Goal: Information Seeking & Learning: Learn about a topic

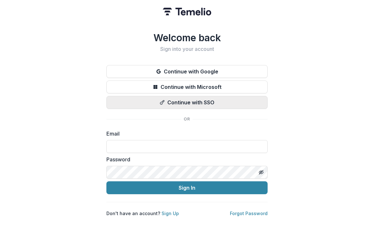
click at [216, 100] on button "Continue with SSO" at bounding box center [186, 102] width 161 height 13
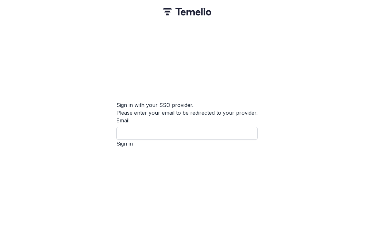
click at [217, 133] on input "Email" at bounding box center [186, 133] width 141 height 13
type input "**********"
click at [133, 148] on button "Sign in" at bounding box center [124, 144] width 16 height 8
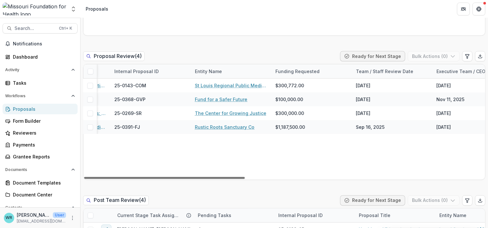
scroll to position [0, 84]
drag, startPoint x: 207, startPoint y: 178, endPoint x: 241, endPoint y: 180, distance: 33.9
click at [241, 179] on div at bounding box center [164, 178] width 161 height 2
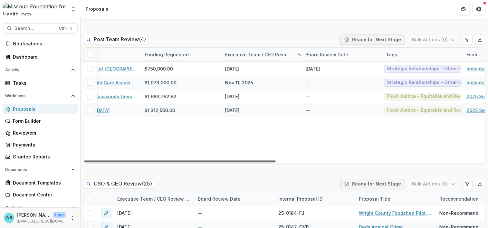
scroll to position [0, 392]
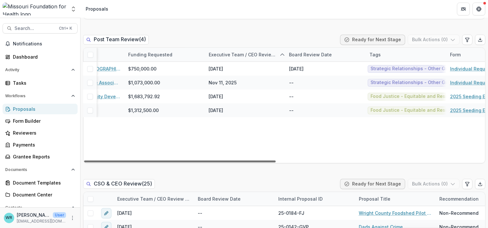
drag, startPoint x: 269, startPoint y: 160, endPoint x: 456, endPoint y: 171, distance: 187.5
click at [276, 162] on div at bounding box center [180, 161] width 192 height 2
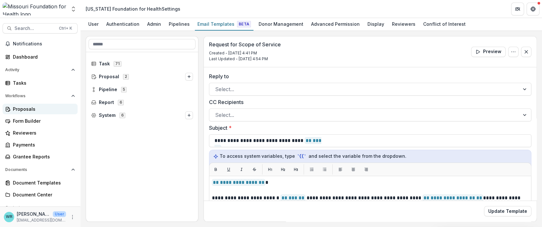
click at [22, 109] on div "Proposals" at bounding box center [43, 109] width 60 height 7
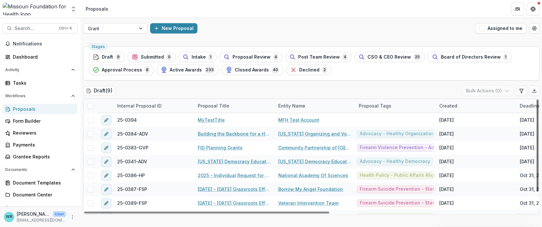
drag, startPoint x: 535, startPoint y: 132, endPoint x: 540, endPoint y: 97, distance: 35.4
click at [539, 100] on div at bounding box center [538, 146] width 2 height 92
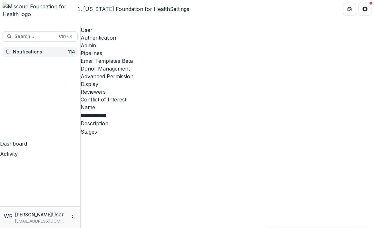
click at [60, 49] on span "Notifications" at bounding box center [40, 51] width 55 height 5
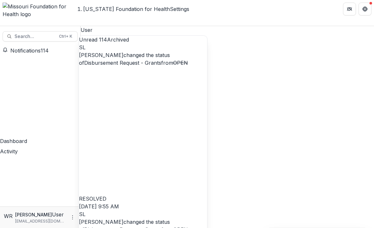
scroll to position [290, 0]
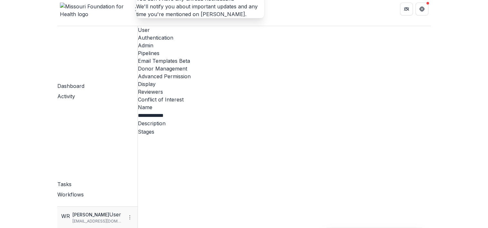
scroll to position [92, 0]
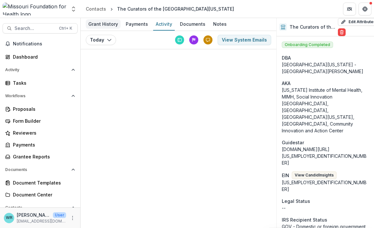
click at [109, 22] on div "Grant History" at bounding box center [103, 23] width 35 height 9
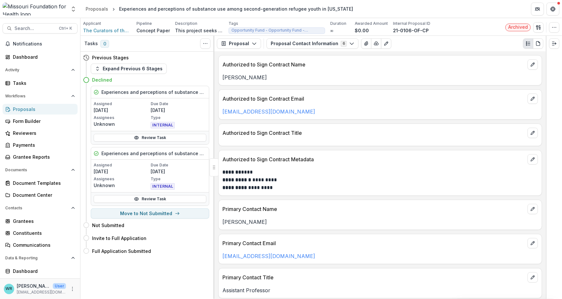
click at [21, 107] on div "Proposals" at bounding box center [43, 109] width 60 height 7
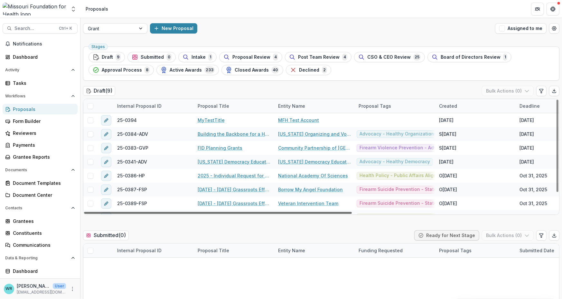
click at [255, 212] on div at bounding box center [218, 213] width 268 height 2
click at [352, 213] on div at bounding box center [218, 213] width 268 height 2
drag, startPoint x: 347, startPoint y: 212, endPoint x: 284, endPoint y: 204, distance: 63.1
click at [284, 212] on div at bounding box center [218, 213] width 268 height 2
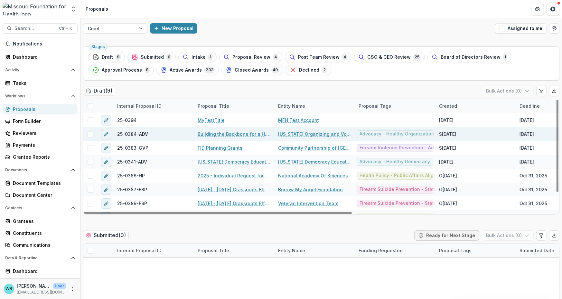
scroll to position [23, 0]
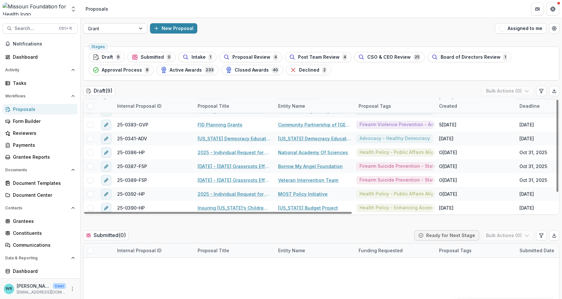
click at [140, 27] on div at bounding box center [142, 29] width 12 height 10
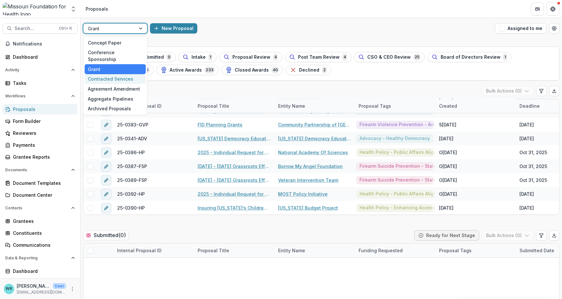
click at [102, 74] on div "Contracted Services" at bounding box center [115, 79] width 61 height 10
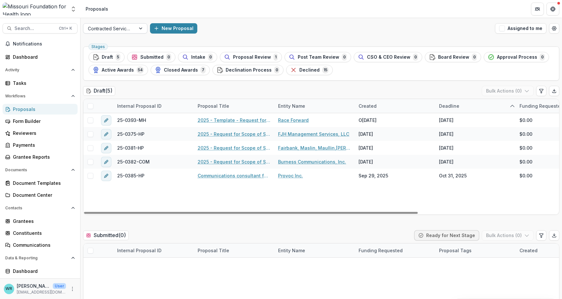
click at [139, 27] on div at bounding box center [142, 29] width 12 height 10
click at [30, 28] on span "Search..." at bounding box center [34, 28] width 41 height 5
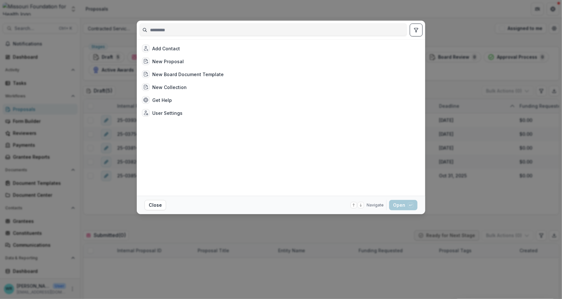
click at [197, 31] on input at bounding box center [273, 30] width 267 height 10
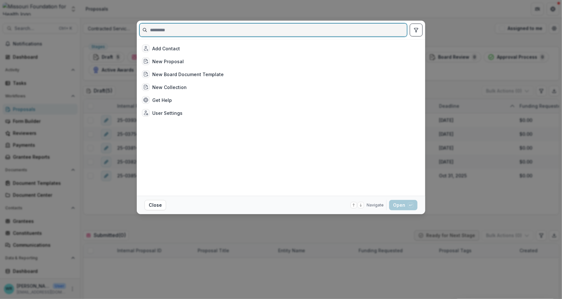
click at [333, 34] on input at bounding box center [273, 30] width 267 height 10
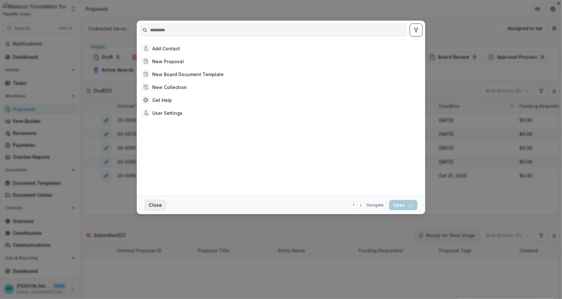
click at [154, 206] on button "Close" at bounding box center [156, 205] width 22 height 10
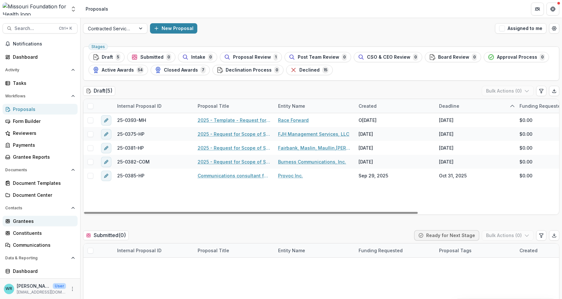
scroll to position [22, 0]
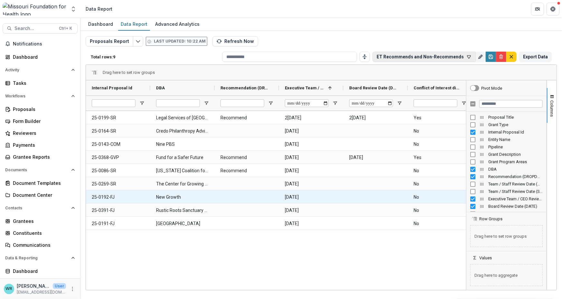
click at [468, 56] on icon "button" at bounding box center [469, 56] width 5 height 5
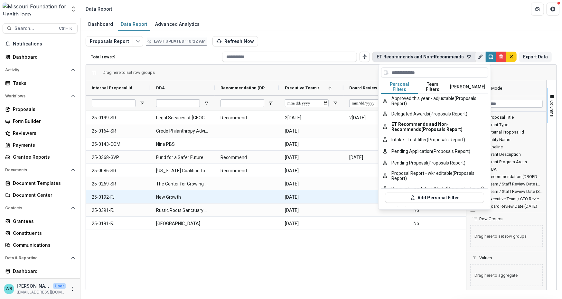
click at [432, 83] on button "Team Filters" at bounding box center [433, 87] width 30 height 14
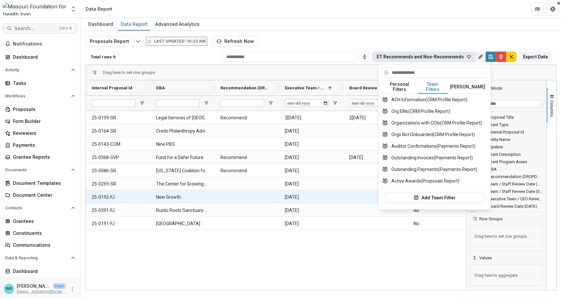
click at [12, 28] on icon "button" at bounding box center [9, 28] width 5 height 5
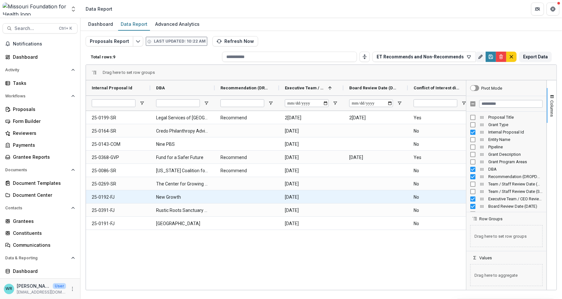
type input "**********"
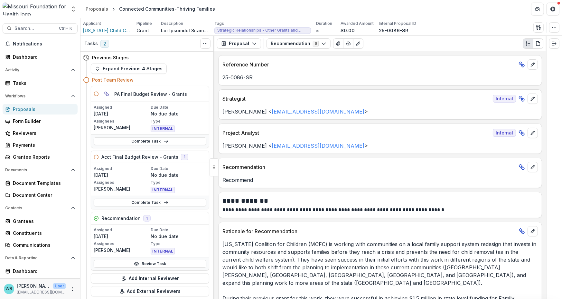
click at [295, 38] on div "Proposal Proposal Payments Reports Grant Agreements Board Summaries Bank Detail…" at bounding box center [381, 43] width 332 height 15
click at [295, 44] on button "Recommendation 6" at bounding box center [299, 43] width 64 height 10
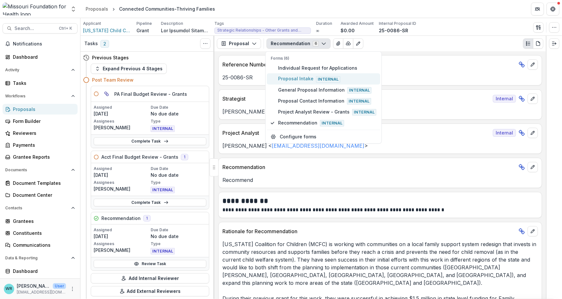
click at [293, 76] on span "Proposal Intake Internal" at bounding box center [327, 78] width 98 height 7
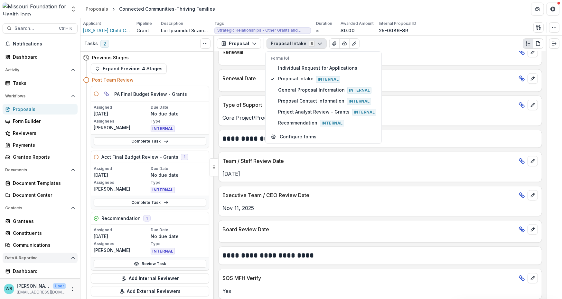
scroll to position [22, 0]
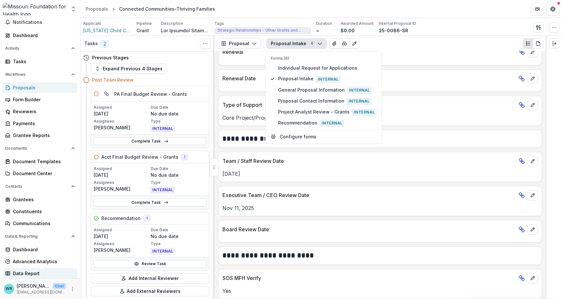
click at [24, 272] on div "Data Report" at bounding box center [43, 273] width 60 height 7
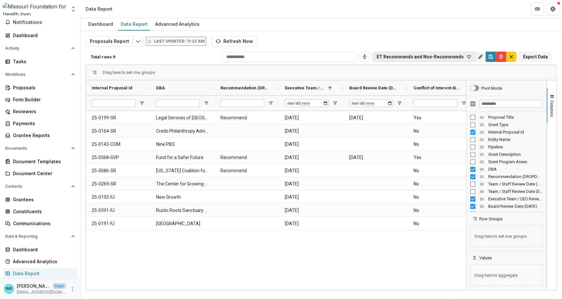
click at [468, 60] on button "ET Recommends and Non-Recommends" at bounding box center [424, 57] width 103 height 10
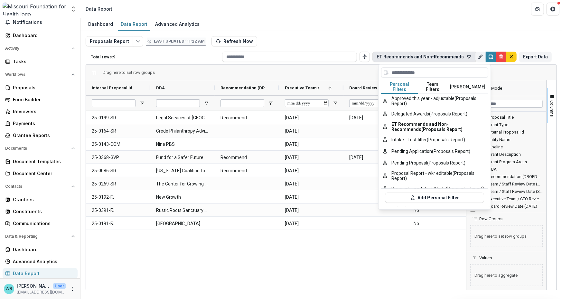
click at [430, 82] on button "Team Filters" at bounding box center [433, 87] width 30 height 14
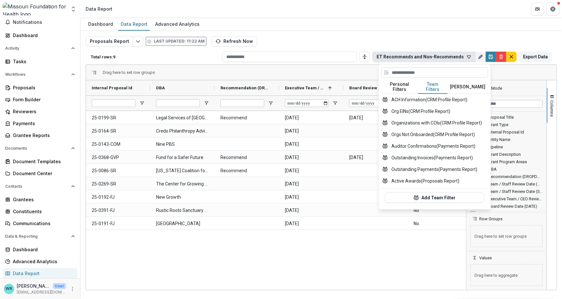
click at [428, 74] on input at bounding box center [434, 72] width 107 height 10
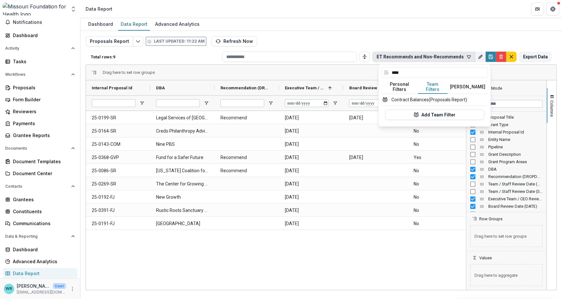
type input "****"
click at [435, 34] on div "Proposals Report Last updated: 11:22 AM Refresh Now Total rows: 9 ET Recommends…" at bounding box center [322, 153] width 482 height 244
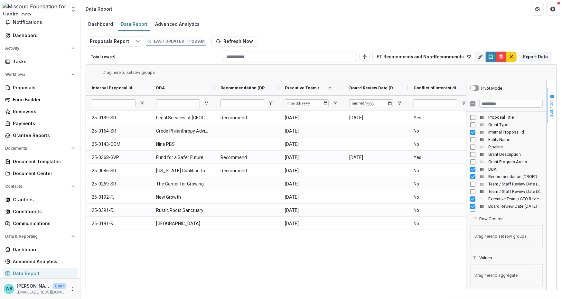
click at [555, 95] on span "button" at bounding box center [552, 96] width 5 height 5
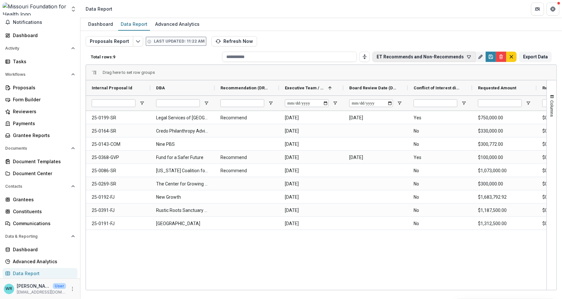
click at [436, 57] on button "ET Recommends and Non-Recommends" at bounding box center [424, 57] width 103 height 10
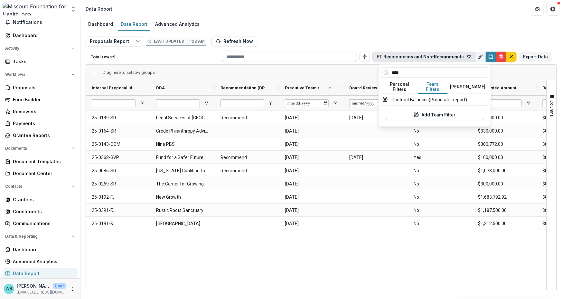
click at [405, 84] on button "Personal Filters" at bounding box center [399, 87] width 37 height 14
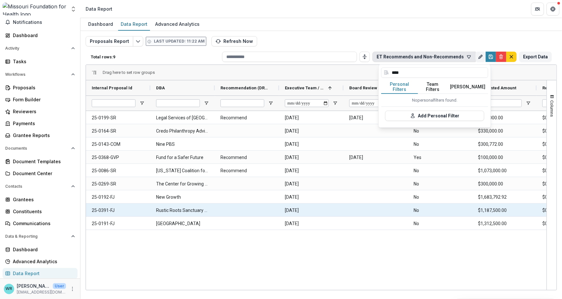
click at [375, 211] on div at bounding box center [376, 209] width 64 height 13
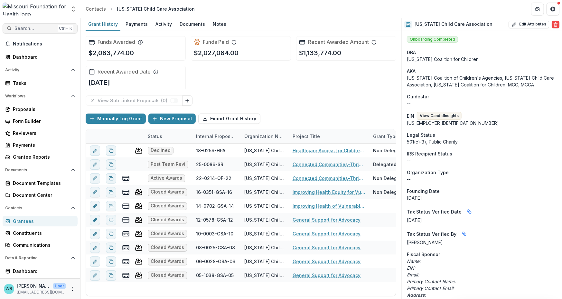
click at [35, 31] on span "Search..." at bounding box center [34, 28] width 41 height 5
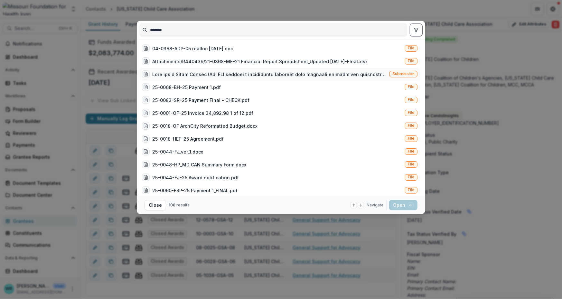
type input "*******"
click at [393, 76] on span "Submission" at bounding box center [404, 74] width 22 height 5
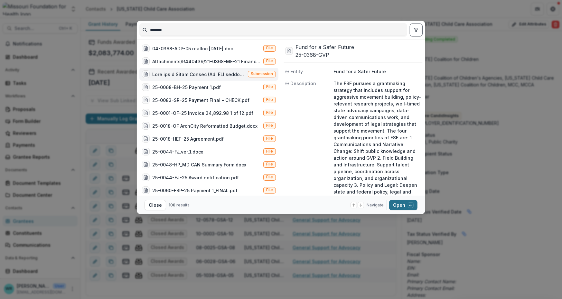
click at [402, 204] on button "Open with enter key" at bounding box center [403, 205] width 28 height 10
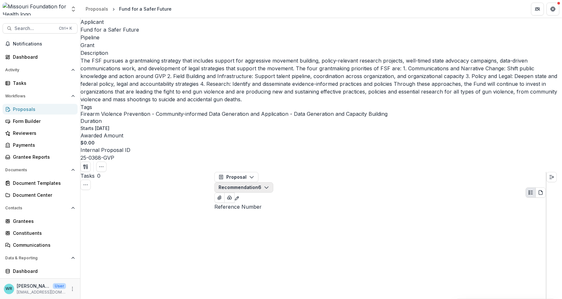
click at [269, 185] on icon "button" at bounding box center [266, 187] width 5 height 5
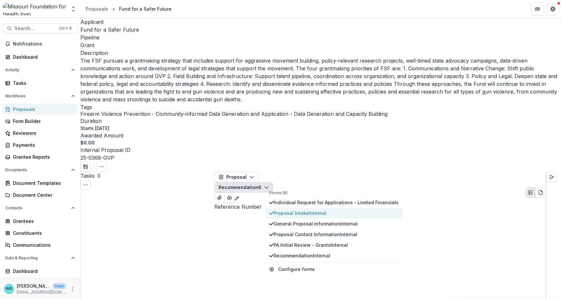
click at [289, 209] on span "Proposal Intake Internal" at bounding box center [336, 212] width 125 height 7
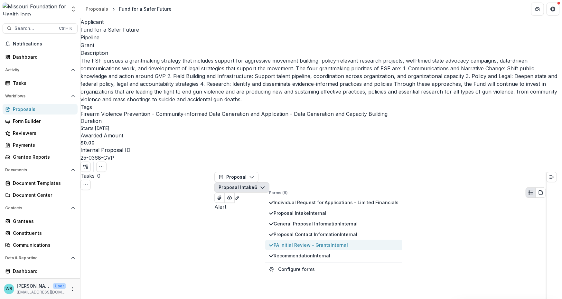
scroll to position [773, 0]
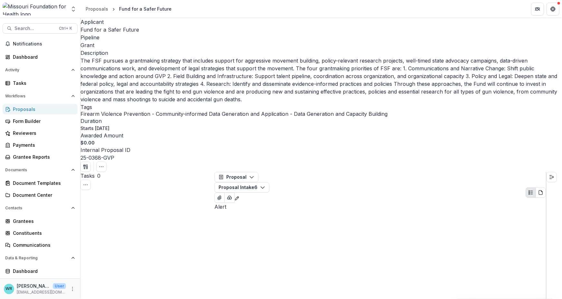
click at [270, 182] on button "Proposal Intake 6" at bounding box center [242, 187] width 55 height 10
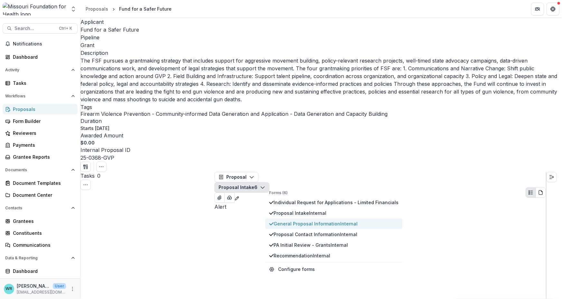
click at [277, 218] on button "General Proposal Information Internal" at bounding box center [333, 223] width 137 height 11
click at [39, 27] on span "Search..." at bounding box center [34, 28] width 41 height 5
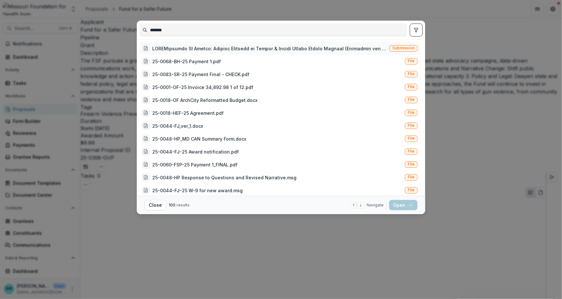
type input "*******"
click at [408, 45] on span "Submission" at bounding box center [404, 48] width 28 height 6
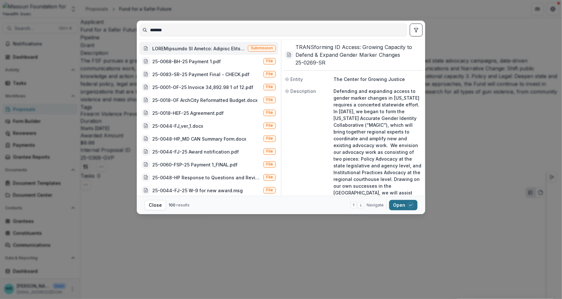
click at [403, 206] on button "Open with enter key" at bounding box center [403, 205] width 28 height 10
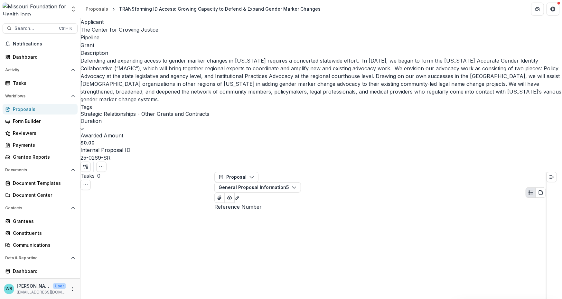
scroll to position [395, 0]
click at [301, 182] on button "General Proposal Information 5" at bounding box center [258, 187] width 87 height 10
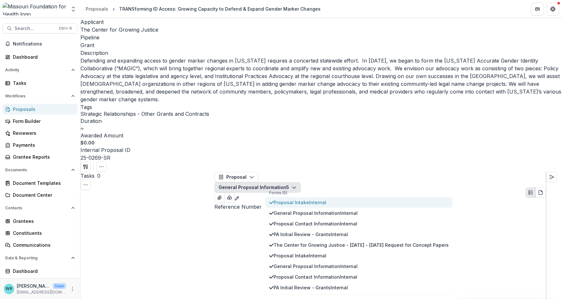
click at [296, 199] on span "Proposal Intake Internal" at bounding box center [361, 202] width 175 height 7
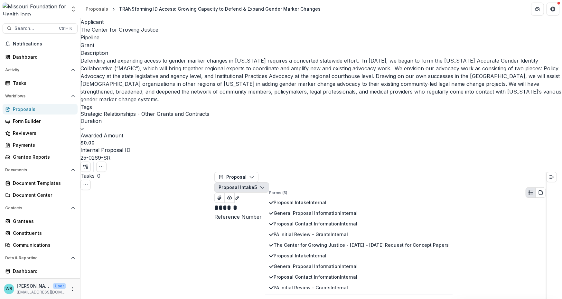
click at [476, 22] on div "Applicant The Center for Growing Justice Pipeline Grant Description Defending a…" at bounding box center [322, 95] width 482 height 154
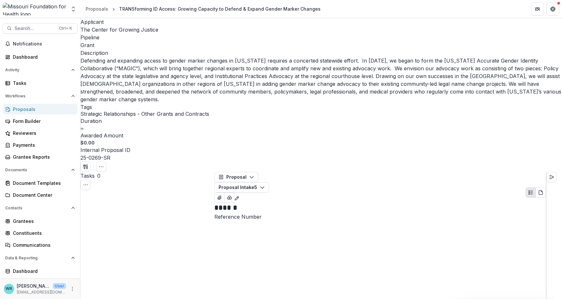
scroll to position [726, 0]
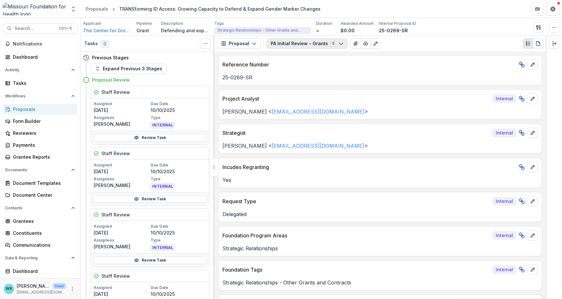
click at [339, 45] on icon "button" at bounding box center [341, 43] width 5 height 5
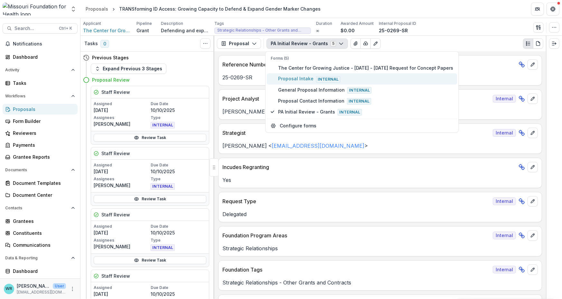
click at [293, 81] on span "Proposal Intake Internal" at bounding box center [365, 78] width 175 height 7
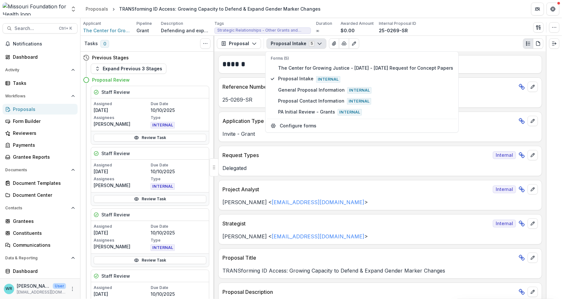
click at [508, 25] on div "Applicant The Center for Growing Justice Pipeline Grant Description Defending a…" at bounding box center [321, 27] width 477 height 13
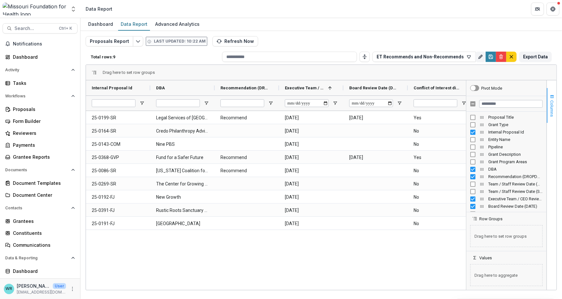
click at [554, 99] on span "button" at bounding box center [552, 96] width 5 height 5
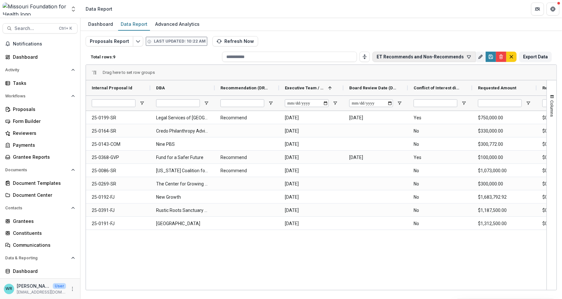
click at [444, 54] on button "ET Recommends and Non-Recommends" at bounding box center [424, 57] width 103 height 10
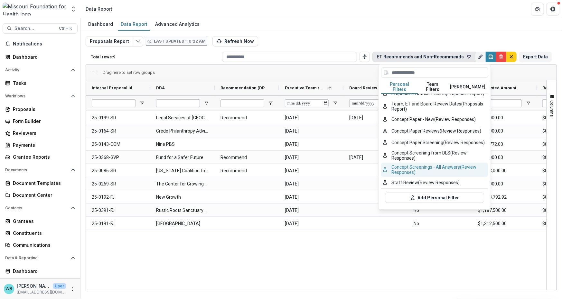
scroll to position [107, 0]
click at [445, 125] on button "Concept Paper Reviews (Review Responses)" at bounding box center [434, 131] width 107 height 12
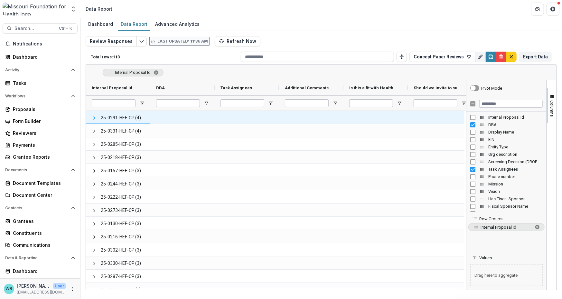
click at [93, 118] on span at bounding box center [94, 117] width 5 height 5
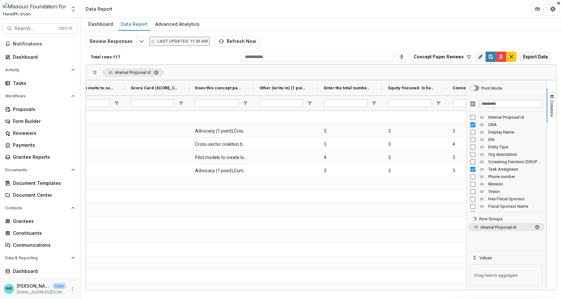
scroll to position [0, 386]
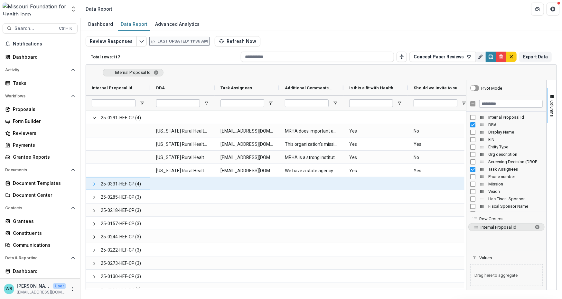
click at [94, 183] on span at bounding box center [94, 183] width 5 height 5
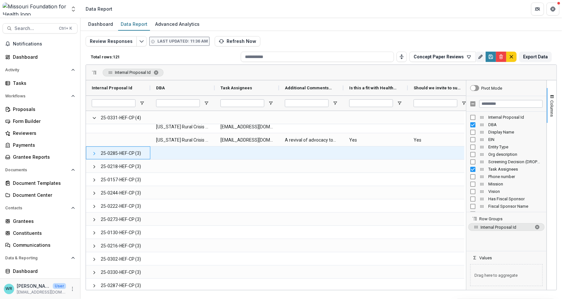
click at [95, 155] on span at bounding box center [94, 153] width 5 height 5
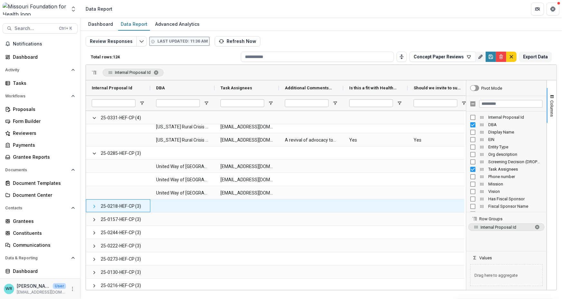
click at [92, 206] on span at bounding box center [94, 206] width 5 height 5
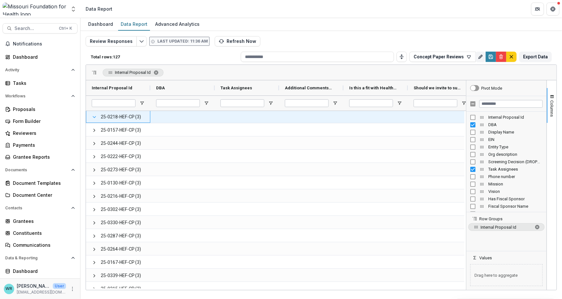
click at [93, 117] on span at bounding box center [94, 116] width 5 height 5
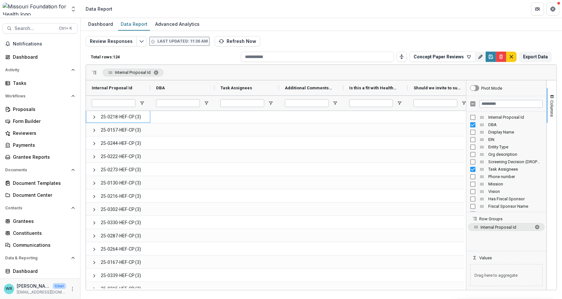
click at [93, 117] on span at bounding box center [94, 116] width 5 height 5
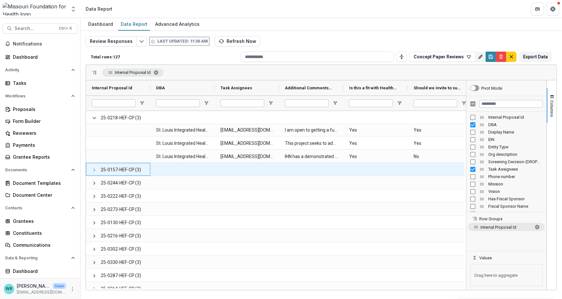
click at [93, 170] on span at bounding box center [94, 169] width 5 height 5
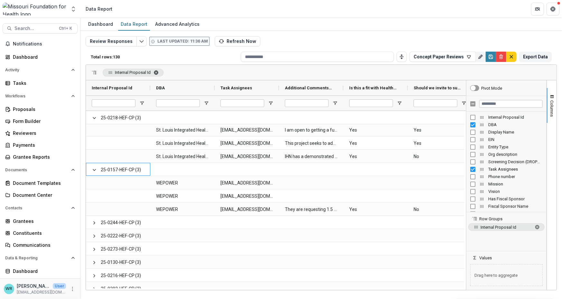
click at [155, 74] on span "Internal Proposal Id. Press ENTER to sort. Press DELETE to remove" at bounding box center [156, 72] width 5 height 5
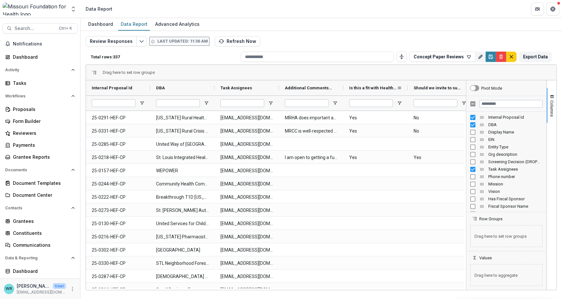
click at [377, 85] on span "Is this a fit with Health Equity Fund? (SINGLE_RESPONSE)" at bounding box center [373, 87] width 48 height 5
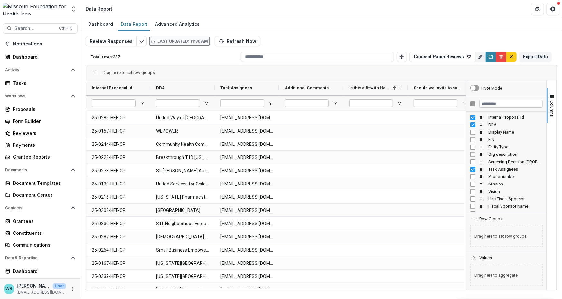
click at [377, 85] on span "Is this a fit with Health Equity Fund? (SINGLE_RESPONSE)" at bounding box center [369, 87] width 41 height 5
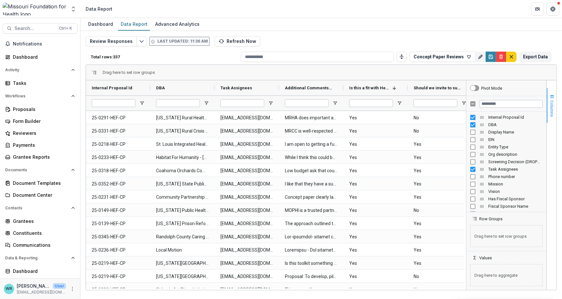
click at [552, 100] on button "Columns" at bounding box center [552, 105] width 10 height 35
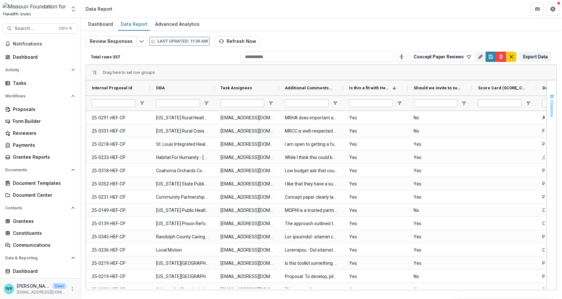
click at [551, 93] on button "Columns" at bounding box center [552, 105] width 10 height 35
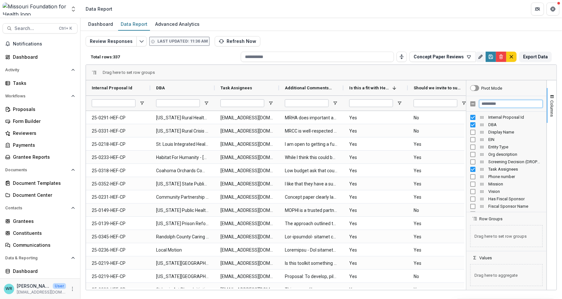
click at [512, 103] on input "Filter Columns Input" at bounding box center [511, 104] width 63 height 8
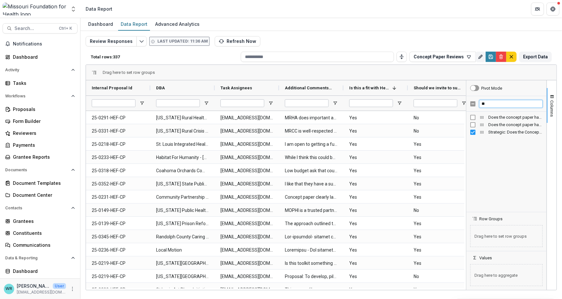
type input "*"
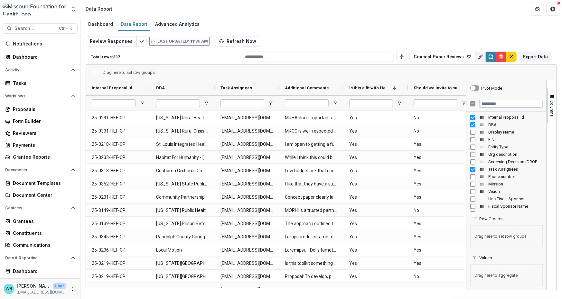
click at [384, 66] on div "Drag here to set row groups" at bounding box center [321, 72] width 471 height 15
click at [507, 104] on input "Filter Columns Input" at bounding box center [511, 104] width 63 height 8
type input "*****"
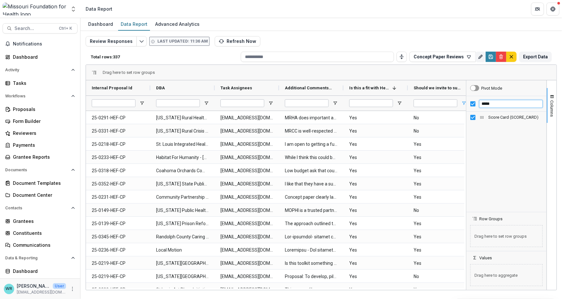
drag, startPoint x: 502, startPoint y: 104, endPoint x: 464, endPoint y: 101, distance: 37.5
click at [464, 101] on div "Internal Proposal Id DBA Task Assignees" at bounding box center [321, 184] width 471 height 209
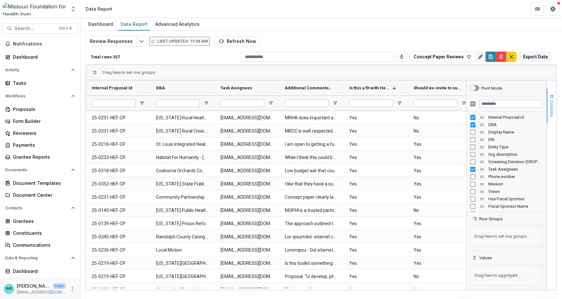
click at [550, 101] on span "Columns" at bounding box center [552, 108] width 5 height 16
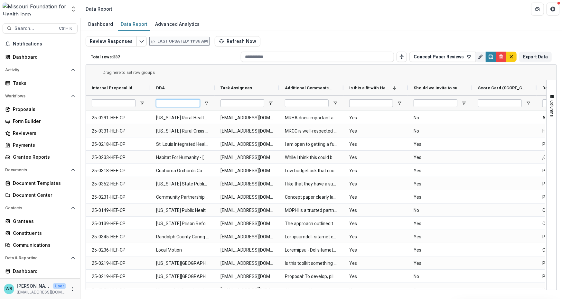
click at [180, 104] on input "DBA Filter Input" at bounding box center [178, 103] width 44 height 8
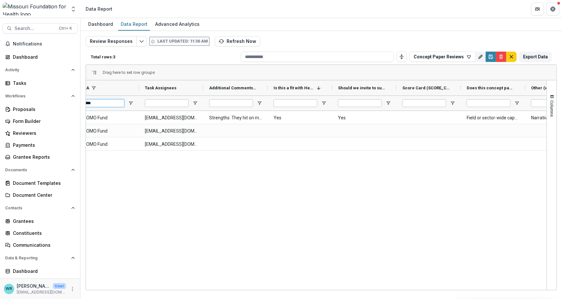
scroll to position [0, 131]
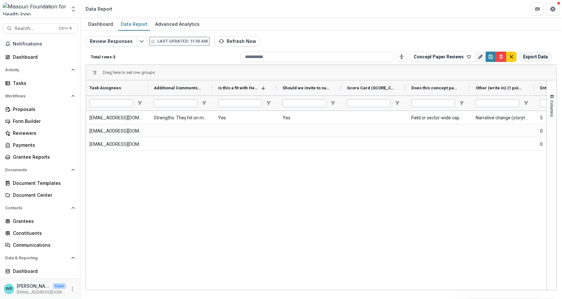
type input "*****"
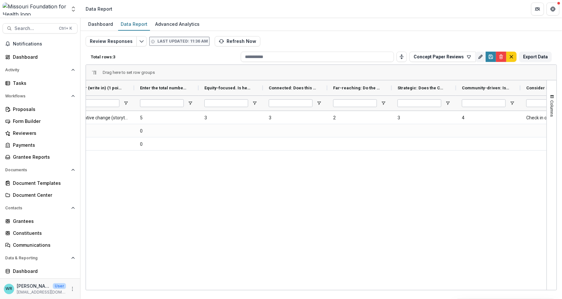
scroll to position [0, 553]
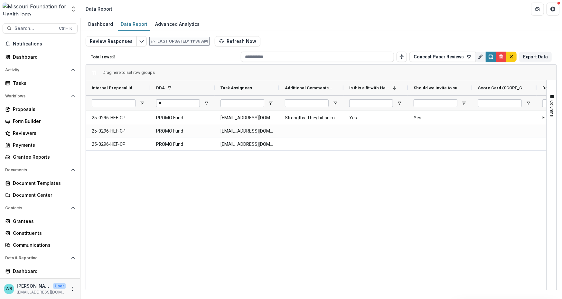
type input "*"
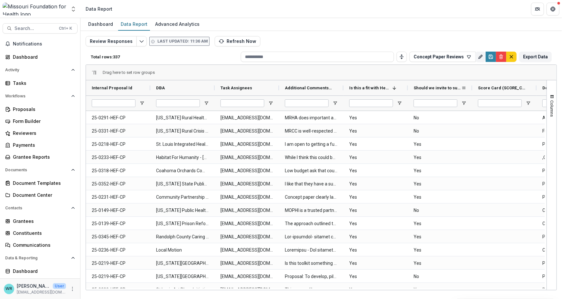
click at [423, 89] on span "Should we invite to submit a full proposal? (SINGLE_RESPONSE)" at bounding box center [438, 87] width 48 height 5
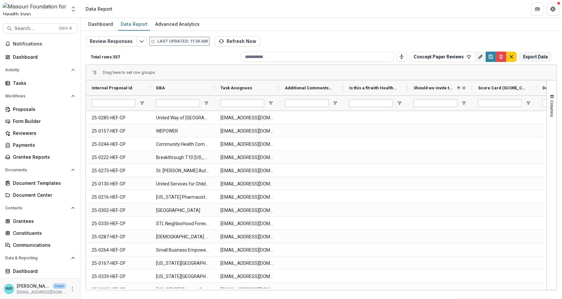
click at [425, 88] on span "Should we invite to submit a full proposal? (SINGLE_RESPONSE)" at bounding box center [434, 87] width 41 height 5
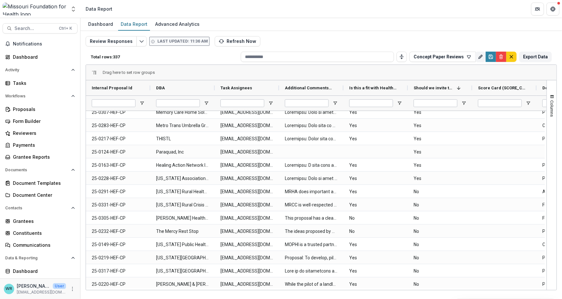
scroll to position [869, 0]
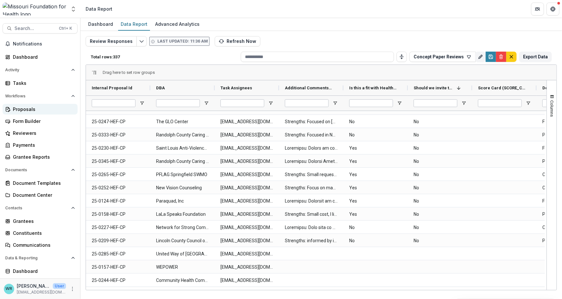
click at [19, 114] on link "Proposals" at bounding box center [40, 109] width 75 height 11
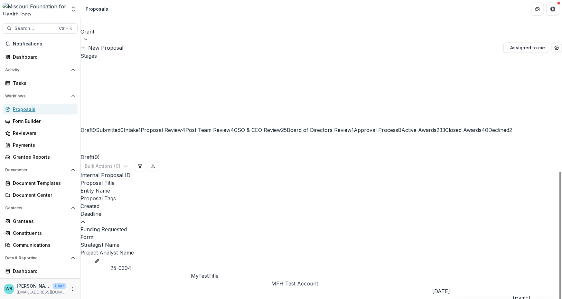
scroll to position [23, 0]
click at [26, 33] on button "Search... Ctrl + K" at bounding box center [40, 28] width 75 height 10
click at [139, 36] on div at bounding box center [322, 39] width 482 height 6
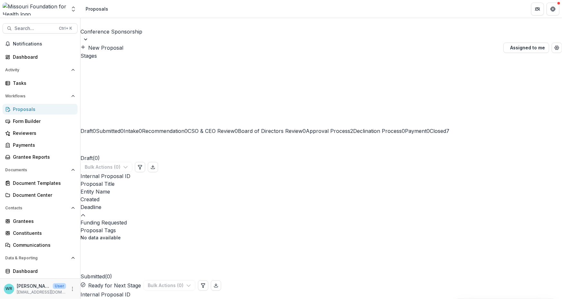
click at [136, 36] on div at bounding box center [322, 39] width 482 height 6
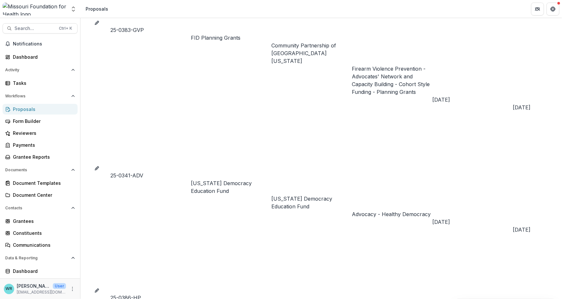
scroll to position [0, 154]
drag, startPoint x: 300, startPoint y: 194, endPoint x: 373, endPoint y: 201, distance: 73.4
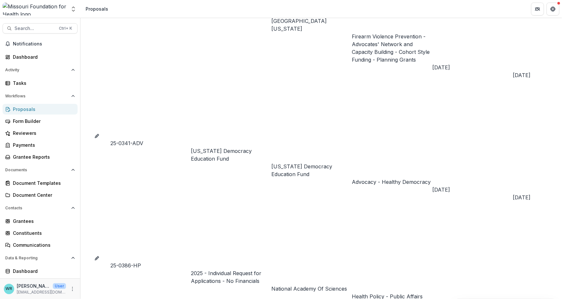
scroll to position [0, 0]
drag, startPoint x: 363, startPoint y: 162, endPoint x: 220, endPoint y: 156, distance: 143.1
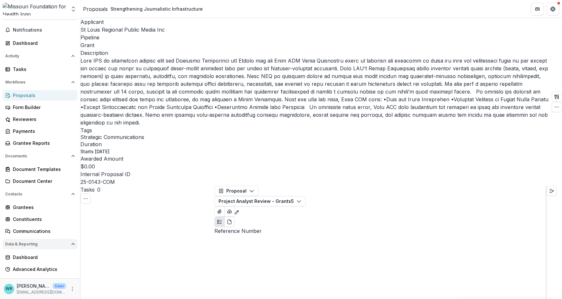
scroll to position [22, 0]
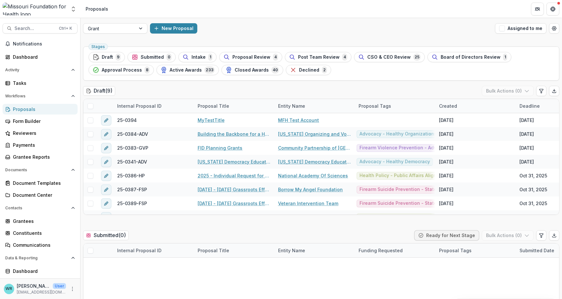
scroll to position [0, 361]
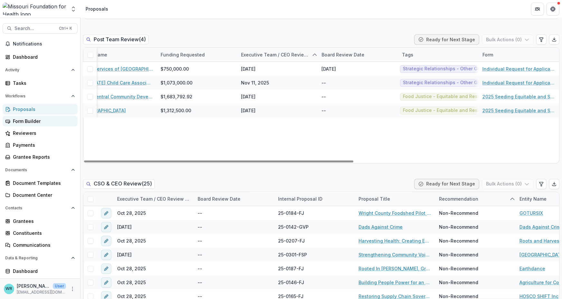
click at [29, 124] on link "Form Builder" at bounding box center [40, 121] width 75 height 11
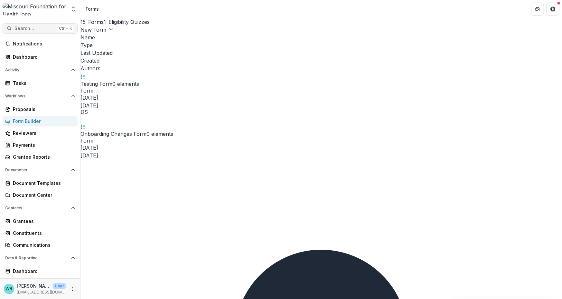
click at [51, 29] on span "Search..." at bounding box center [34, 28] width 41 height 5
type input "**********"
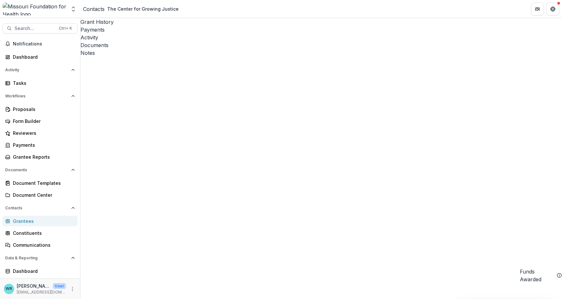
scroll to position [0, 34]
drag, startPoint x: 195, startPoint y: 293, endPoint x: 207, endPoint y: 290, distance: 13.3
drag, startPoint x: 334, startPoint y: 106, endPoint x: 347, endPoint y: 109, distance: 13.0
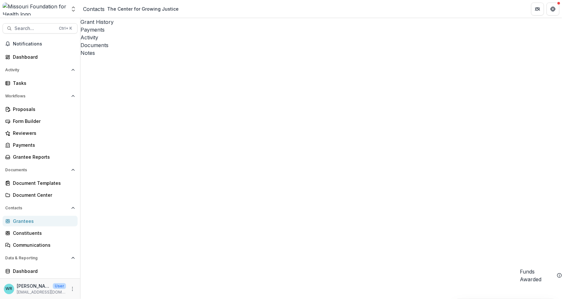
drag, startPoint x: 197, startPoint y: 293, endPoint x: 131, endPoint y: 281, distance: 67.2
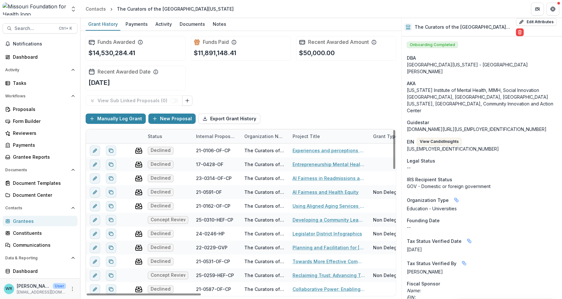
click at [157, 135] on div "Status" at bounding box center [155, 136] width 22 height 7
click at [160, 160] on button "Sort Ascending" at bounding box center [163, 167] width 38 height 15
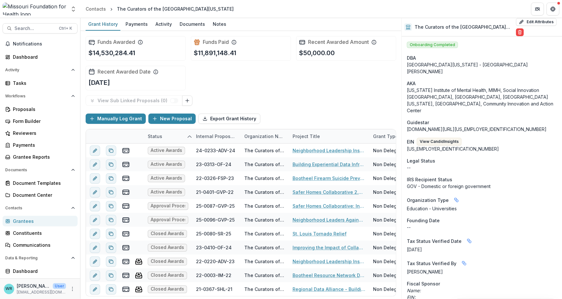
click at [319, 100] on div "View Sub Linked Proposals ( 0 )" at bounding box center [241, 100] width 311 height 10
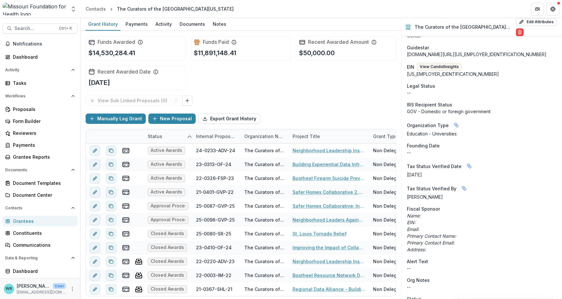
scroll to position [97, 0]
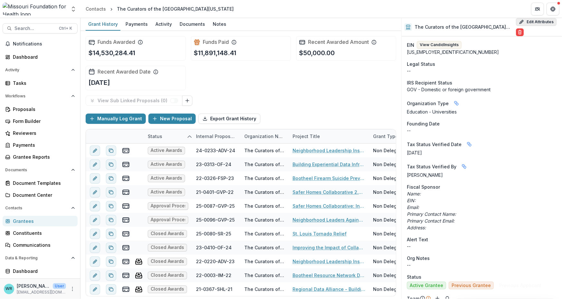
click at [525, 24] on button "Edit Attributes" at bounding box center [536, 22] width 41 height 8
select select "***"
select select
type input "**********"
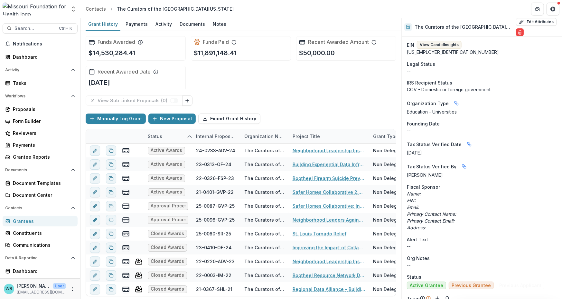
drag, startPoint x: 348, startPoint y: 242, endPoint x: 371, endPoint y: 243, distance: 23.2
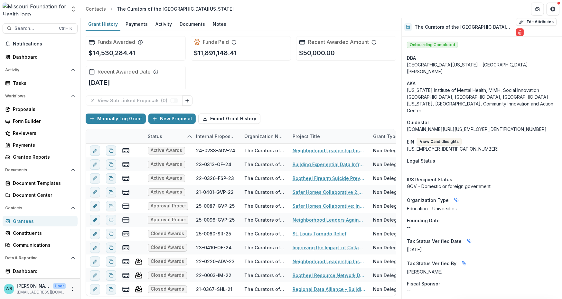
scroll to position [0, 0]
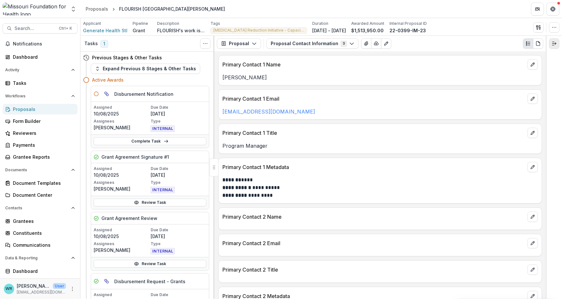
click at [556, 41] on icon "Expand right" at bounding box center [554, 43] width 5 height 5
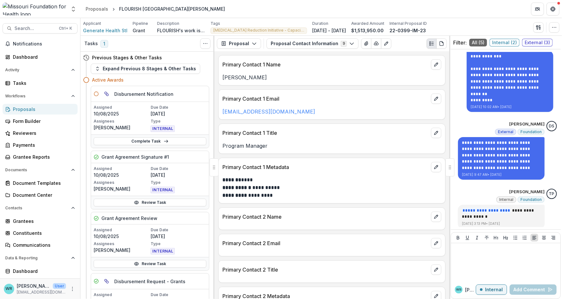
scroll to position [138, 0]
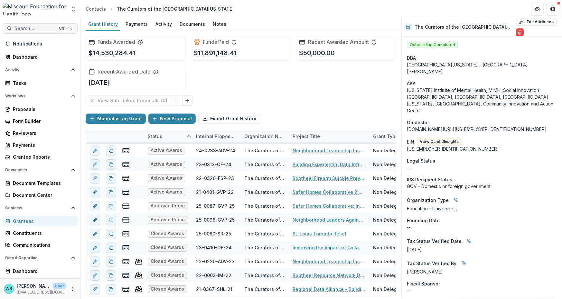
click at [33, 27] on span "Search..." at bounding box center [34, 28] width 41 height 5
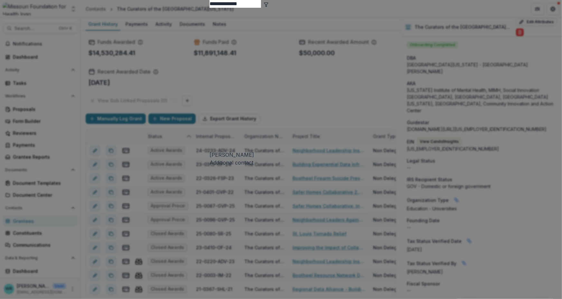
drag, startPoint x: 217, startPoint y: 29, endPoint x: 110, endPoint y: 27, distance: 107.6
click at [110, 27] on div "**********" at bounding box center [281, 149] width 562 height 299
type input "********"
click at [59, 7] on icon "toggle filters" at bounding box center [56, 4] width 5 height 5
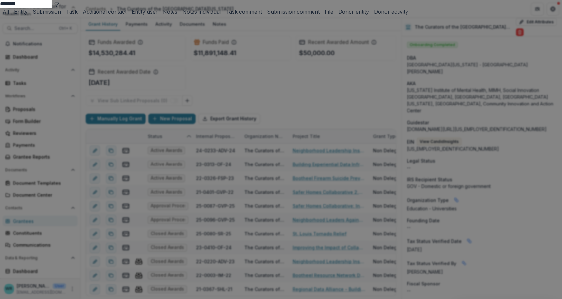
click at [28, 15] on button "Entity" at bounding box center [20, 12] width 16 height 8
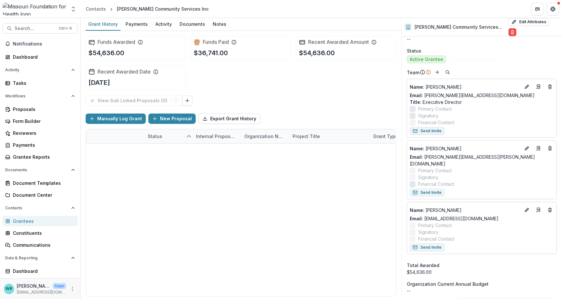
scroll to position [290, 0]
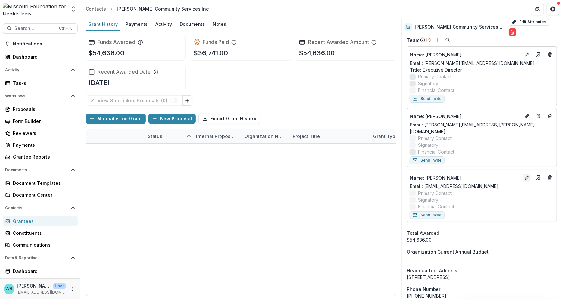
click at [524, 174] on button "Edit" at bounding box center [527, 178] width 8 height 8
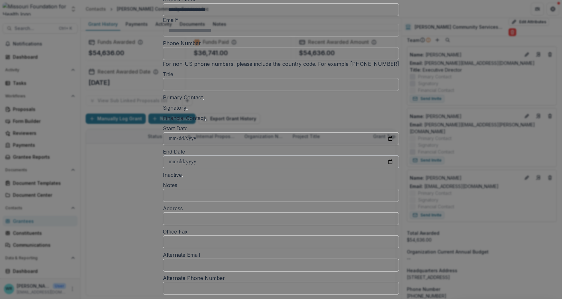
scroll to position [32, 0]
click at [190, 144] on input "Start Date" at bounding box center [281, 137] width 236 height 13
type input "**********"
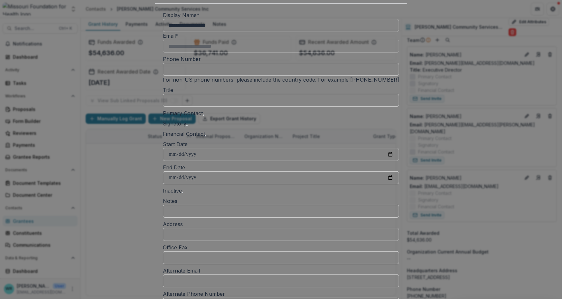
scroll to position [8, 0]
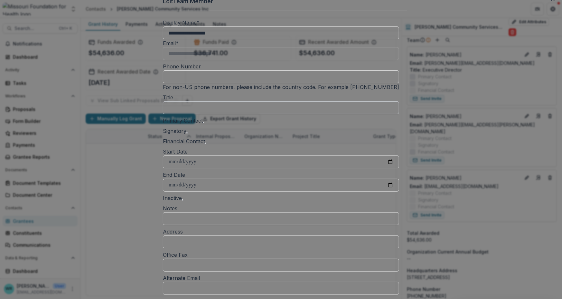
click at [220, 114] on input "Title" at bounding box center [281, 107] width 236 height 13
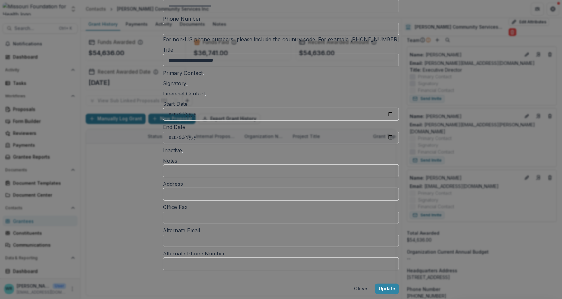
scroll to position [169, 0]
type input "**********"
click at [375, 283] on button "Update" at bounding box center [387, 288] width 24 height 10
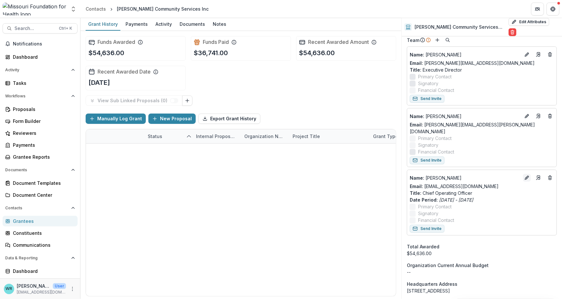
click at [529, 174] on button "Edit" at bounding box center [527, 178] width 8 height 8
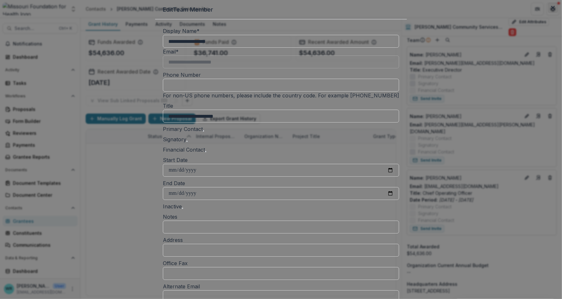
click at [551, 10] on icon "Close" at bounding box center [553, 8] width 4 height 4
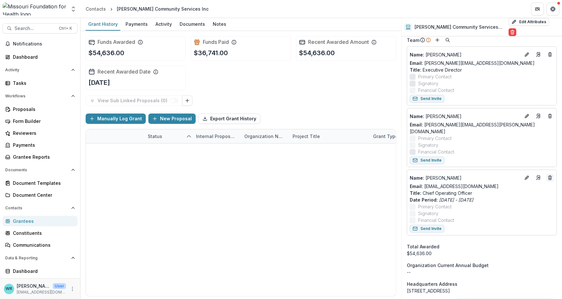
click at [551, 175] on icon "Deletes" at bounding box center [550, 177] width 5 height 5
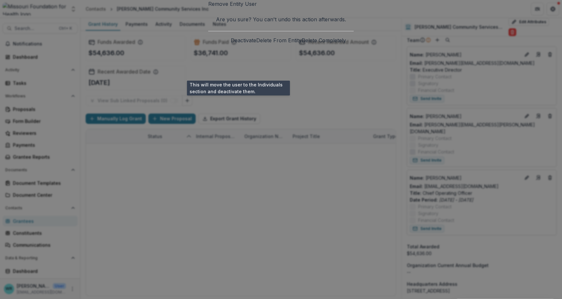
click at [236, 44] on button "Deactivate" at bounding box center [243, 40] width 25 height 8
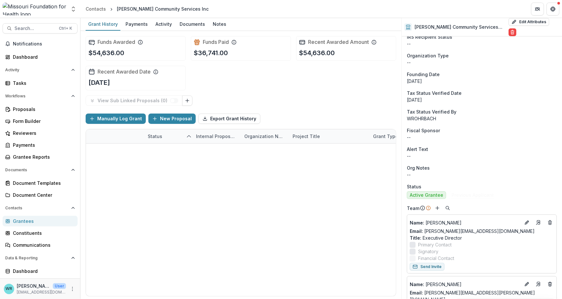
scroll to position [97, 0]
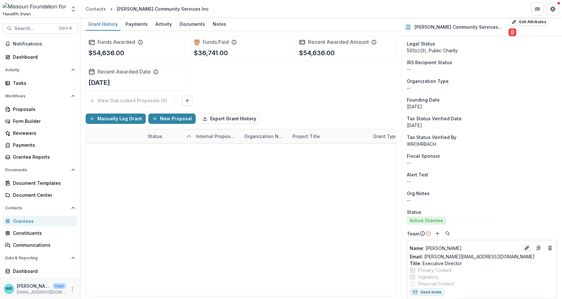
click at [525, 245] on icon "Edit" at bounding box center [527, 247] width 5 height 5
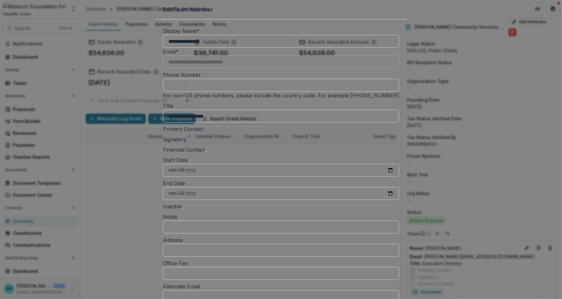
click at [189, 177] on input "Start Date" at bounding box center [281, 170] width 236 height 13
type input "**********"
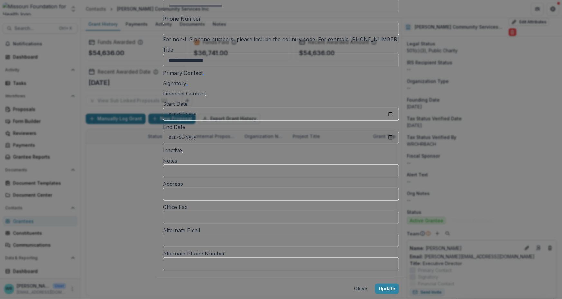
scroll to position [169, 0]
click at [375, 283] on button "Update" at bounding box center [387, 288] width 24 height 10
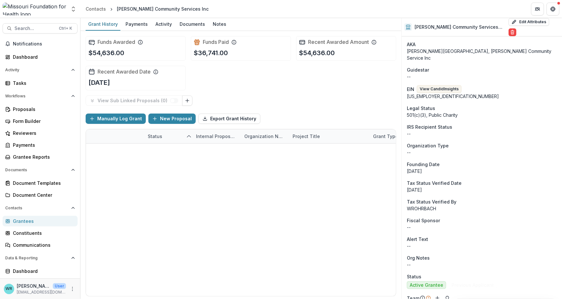
scroll to position [0, 0]
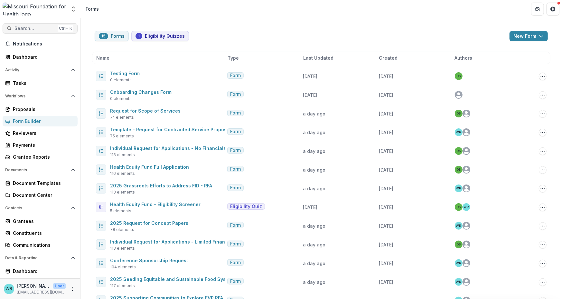
click at [25, 30] on span "Search..." at bounding box center [34, 28] width 41 height 5
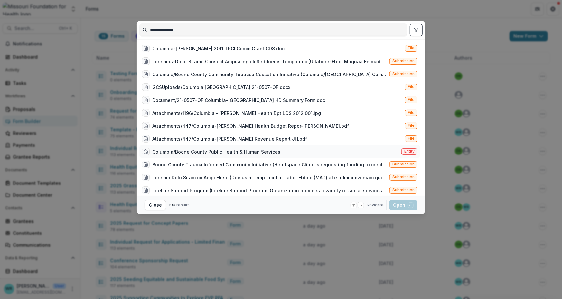
type input "**********"
click at [261, 148] on div "Columbia/Boone County Public Health & Human Services" at bounding box center [216, 151] width 128 height 7
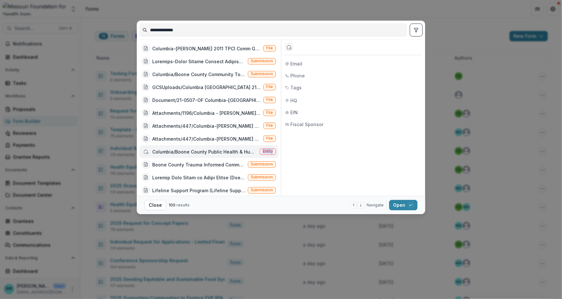
click at [261, 148] on span "Entity" at bounding box center [268, 151] width 16 height 6
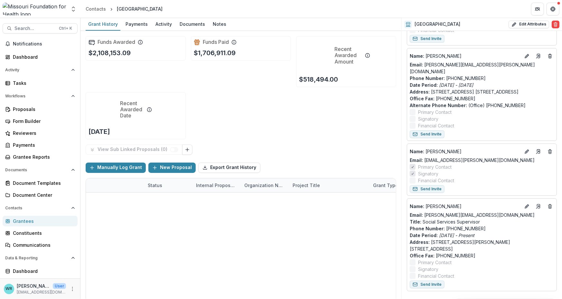
scroll to position [419, 0]
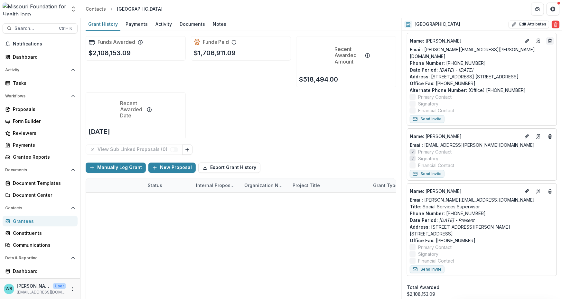
click at [550, 43] on icon "Deletes" at bounding box center [550, 41] width 3 height 3
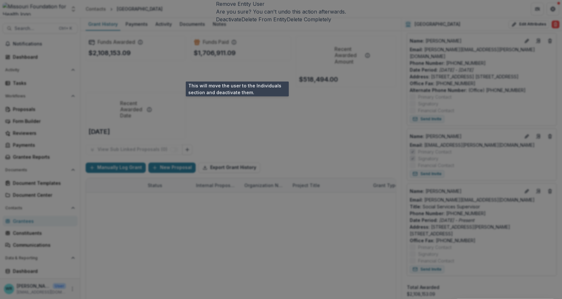
click at [234, 23] on button "Deactivate" at bounding box center [228, 19] width 25 height 8
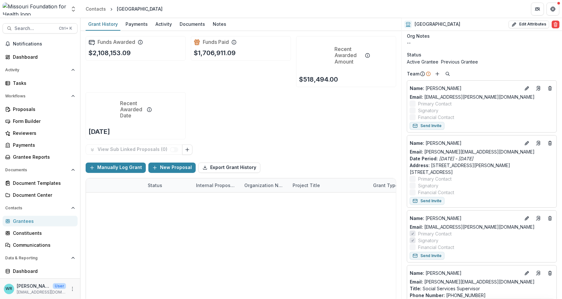
scroll to position [258, 0]
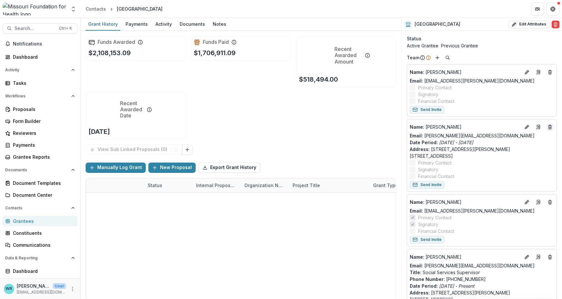
click at [548, 129] on icon "Deletes" at bounding box center [550, 126] width 5 height 5
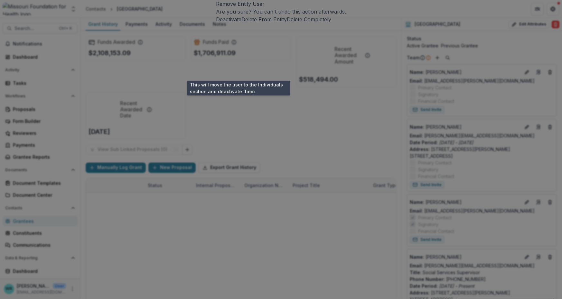
click at [240, 23] on button "Deactivate" at bounding box center [228, 19] width 25 height 8
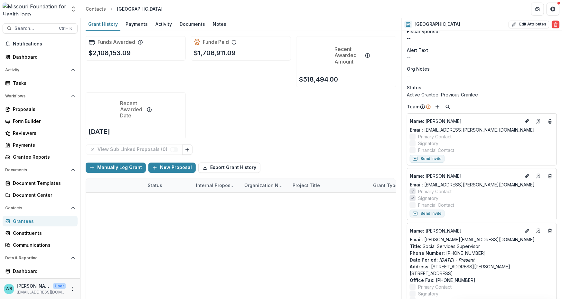
scroll to position [193, 0]
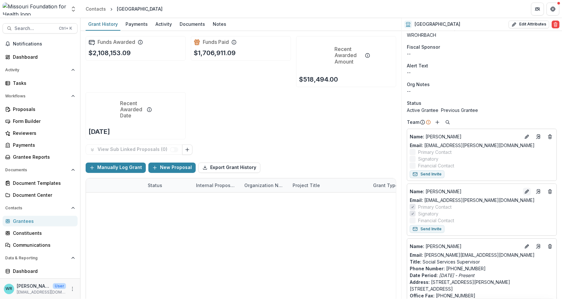
click at [525, 193] on icon "Edit" at bounding box center [527, 191] width 5 height 5
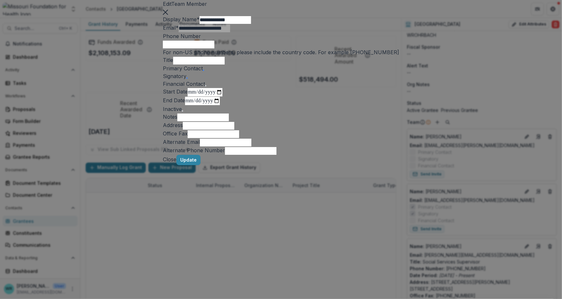
click at [197, 64] on input "Title" at bounding box center [199, 61] width 52 height 8
type input "**********"
click at [190, 96] on input "Start Date" at bounding box center [205, 92] width 35 height 8
type input "**********"
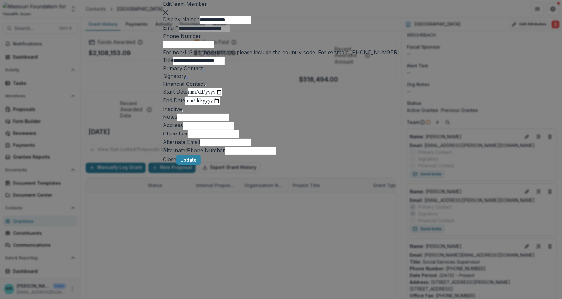
click at [370, 165] on footer "Close Update" at bounding box center [281, 160] width 236 height 10
click at [201, 165] on button "Update" at bounding box center [189, 160] width 24 height 10
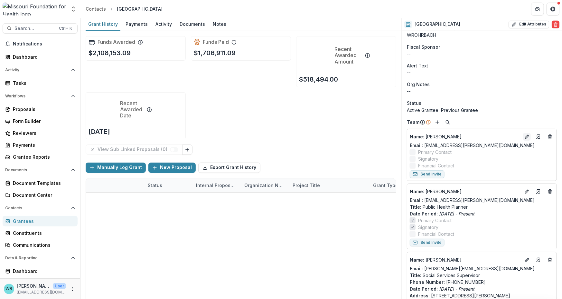
click at [528, 139] on icon "Edit" at bounding box center [527, 136] width 5 height 5
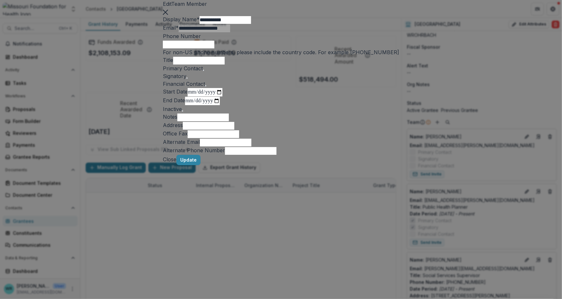
click at [213, 64] on input "Title" at bounding box center [199, 61] width 52 height 8
type input "**********"
click at [190, 96] on input "Start Date" at bounding box center [205, 92] width 35 height 8
type input "**********"
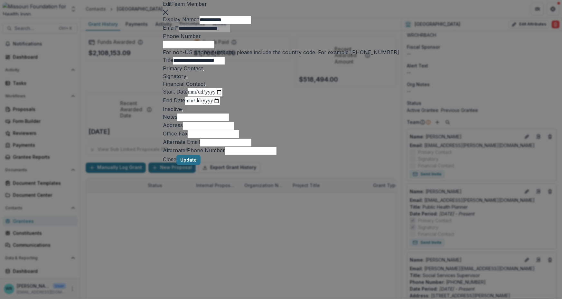
click at [201, 165] on button "Update" at bounding box center [189, 160] width 24 height 10
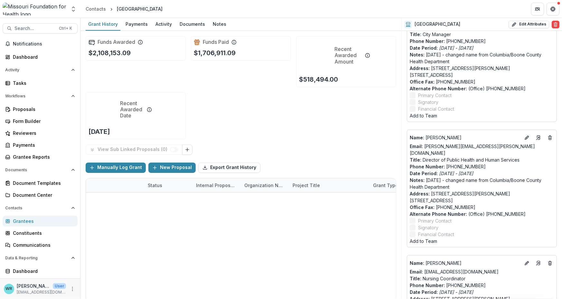
scroll to position [1739, 0]
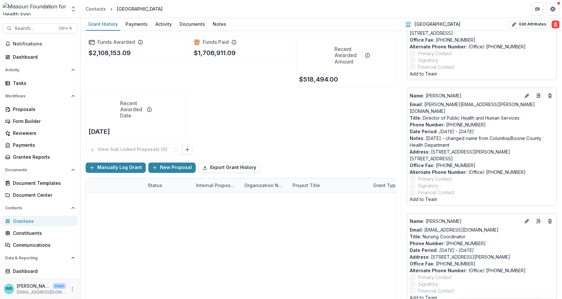
click at [218, 182] on div "Internal Proposal ID" at bounding box center [216, 185] width 48 height 7
click at [219, 163] on span "Sort Ascending" at bounding box center [211, 164] width 38 height 8
click at [317, 144] on div "View Sub Linked Proposals ( 0 )" at bounding box center [241, 149] width 311 height 10
click at [208, 182] on div "Internal Proposal ID" at bounding box center [213, 185] width 43 height 7
click at [218, 163] on span "Sort Ascending" at bounding box center [211, 164] width 38 height 8
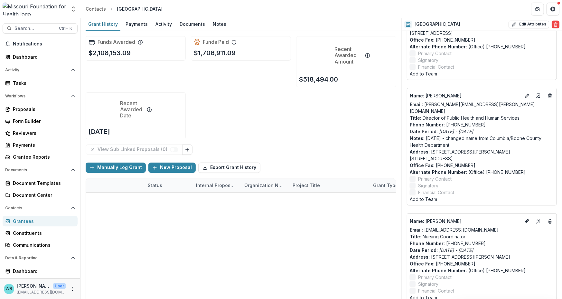
click at [311, 144] on div "View Sub Linked Proposals ( 0 ) Manually Log Grant New Proposal Export Grant Hi…" at bounding box center [241, 224] width 311 height 161
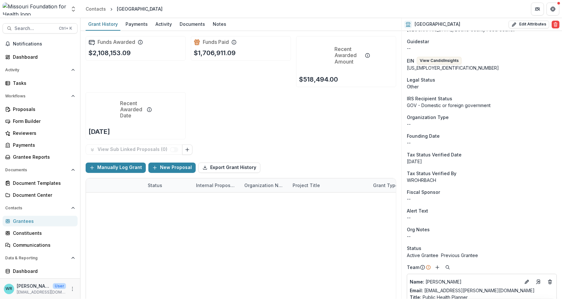
scroll to position [0, 0]
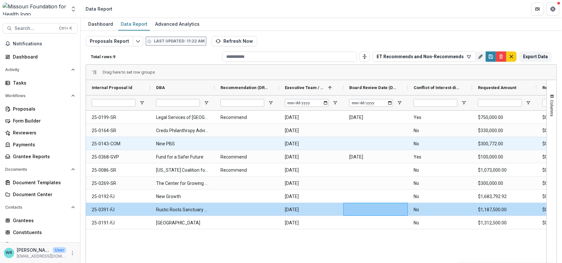
scroll to position [22, 0]
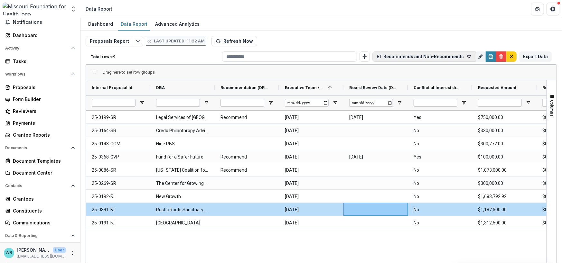
click at [469, 58] on icon "button" at bounding box center [469, 56] width 5 height 5
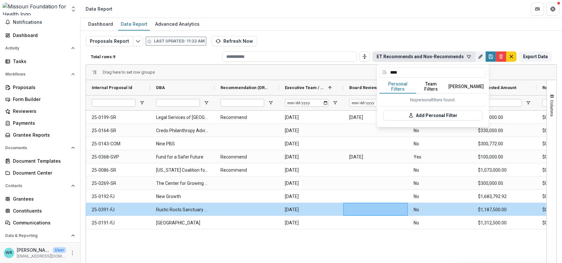
click at [440, 84] on button "Team Filters" at bounding box center [431, 87] width 30 height 14
click at [403, 84] on button "Personal Filters" at bounding box center [398, 87] width 37 height 14
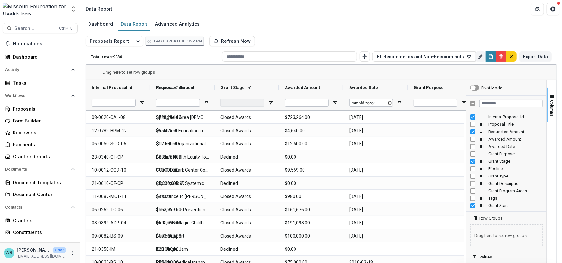
type input "**********"
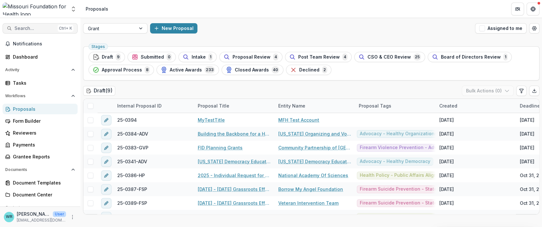
click at [22, 27] on span "Search..." at bounding box center [34, 28] width 41 height 5
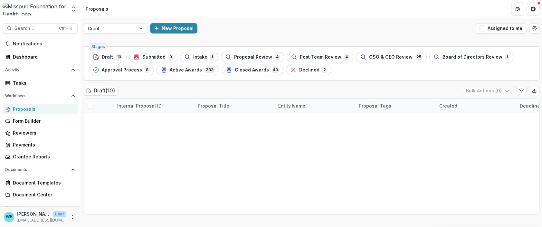
type input "*******"
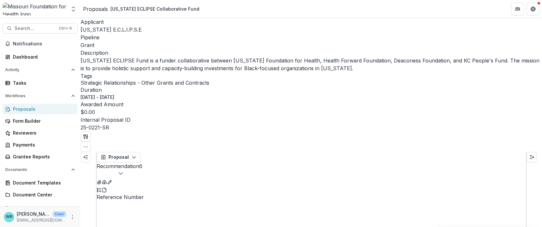
scroll to position [170, 0]
click at [86, 152] on button "Expand left" at bounding box center [86, 157] width 10 height 10
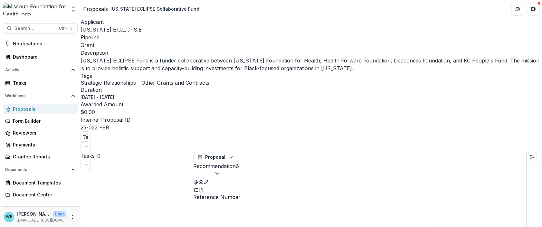
scroll to position [0, 0]
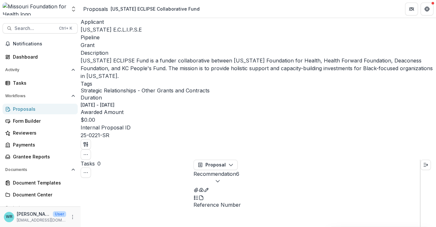
scroll to position [483, 0]
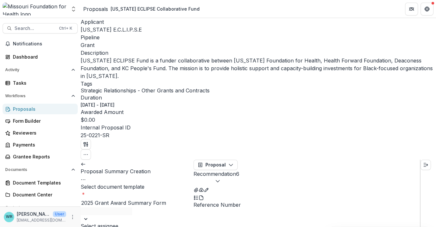
click at [86, 162] on icon at bounding box center [83, 164] width 5 height 5
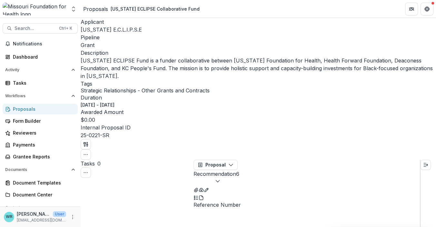
click at [220, 178] on icon "button" at bounding box center [217, 180] width 5 height 5
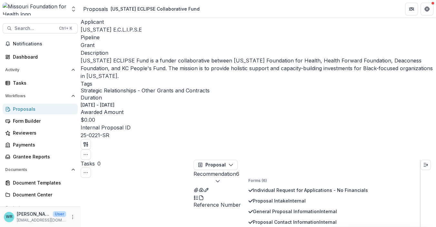
click at [224, 160] on button "Proposal" at bounding box center [215, 165] width 44 height 10
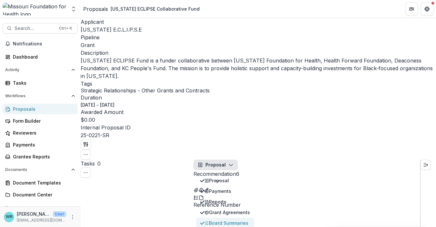
click at [220, 220] on div "Board Summaries" at bounding box center [226, 223] width 45 height 7
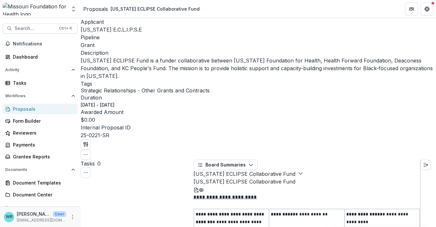
click at [193, 191] on icon "Edit Board Summary" at bounding box center [193, 191] width 0 height 0
select select "**********"
type input "**"
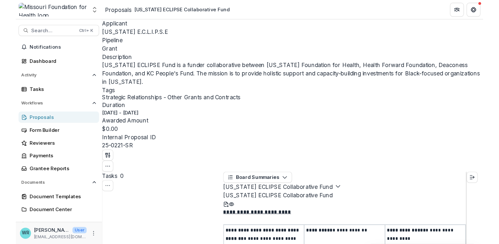
scroll to position [129, 0]
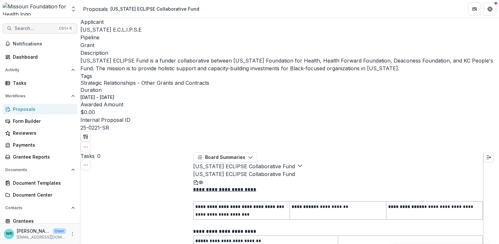
click at [31, 28] on span "Search..." at bounding box center [34, 28] width 41 height 5
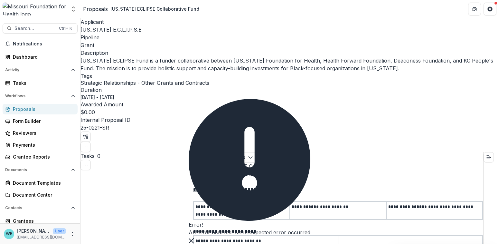
type input "**********"
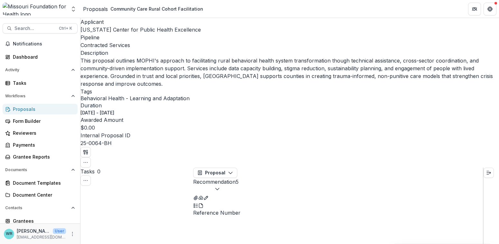
scroll to position [68, 0]
click at [42, 26] on span "Search..." at bounding box center [34, 28] width 41 height 5
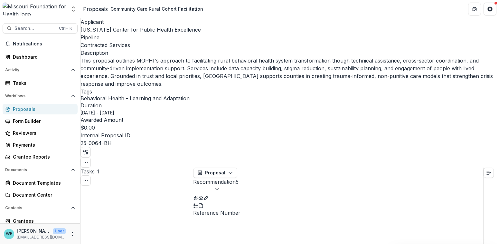
click at [41, 30] on span "Search..." at bounding box center [34, 28] width 41 height 5
type input "*******"
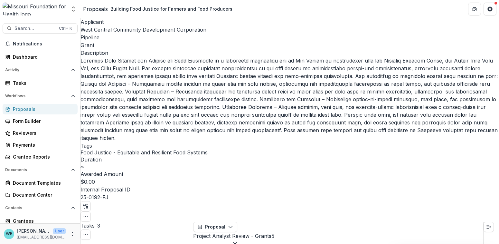
scroll to position [97, 0]
click at [28, 28] on span "Search..." at bounding box center [34, 28] width 41 height 5
type input "*******"
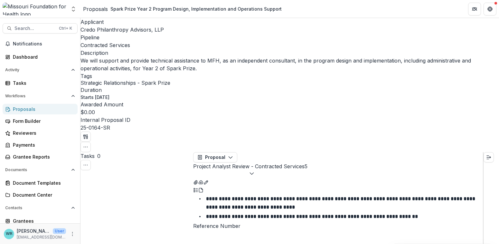
scroll to position [61, 0]
click at [33, 31] on span "Search..." at bounding box center [34, 28] width 41 height 5
type input "*******"
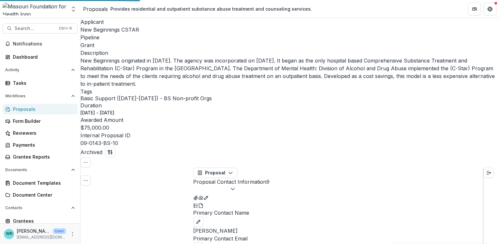
scroll to position [33, 0]
click at [29, 26] on span "Search..." at bounding box center [34, 28] width 41 height 5
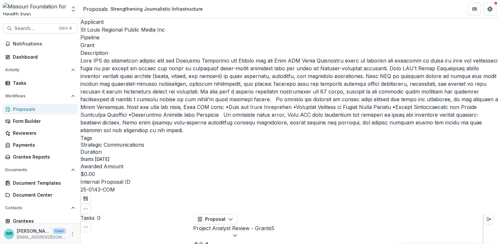
scroll to position [484, 0]
click at [28, 30] on span "Search..." at bounding box center [34, 28] width 41 height 5
type input "*******"
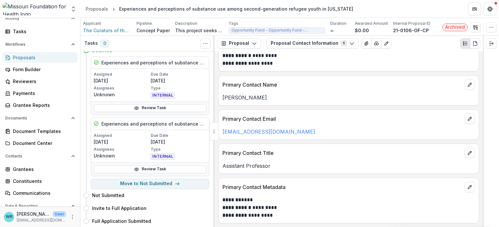
scroll to position [93, 0]
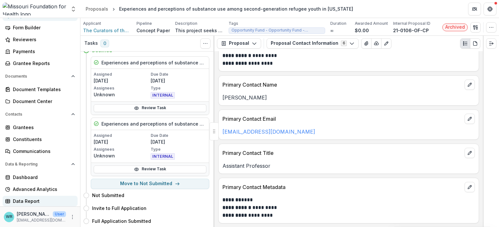
click at [30, 199] on div "Data Report" at bounding box center [43, 201] width 60 height 7
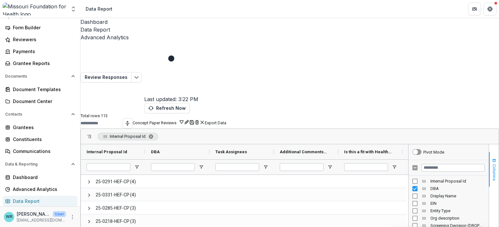
click at [435, 164] on span "Columns" at bounding box center [494, 172] width 5 height 16
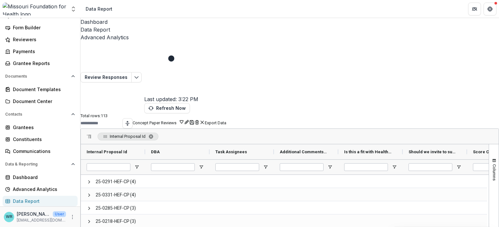
click at [154, 134] on span "Internal Proposal Id. Press ENTER to sort. Press DELETE to remove" at bounding box center [150, 136] width 5 height 5
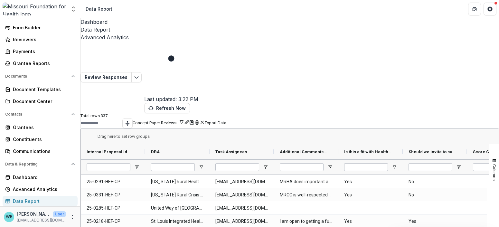
click at [184, 119] on button "Concept Paper Reviews" at bounding box center [159, 122] width 52 height 6
click at [195, 119] on button "Save" at bounding box center [191, 122] width 5 height 6
click at [386, 54] on div "Review Responses Last updated: 3:22 PM Refresh Now Total rows: 337 Concept Pape…" at bounding box center [290, 190] width 419 height 298
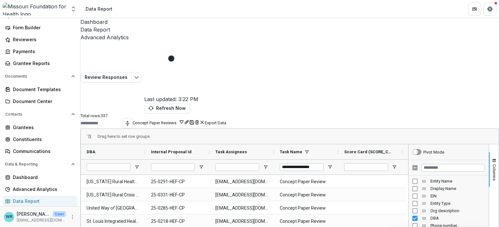
click at [184, 119] on button "Concept Paper Reviews" at bounding box center [159, 122] width 52 height 6
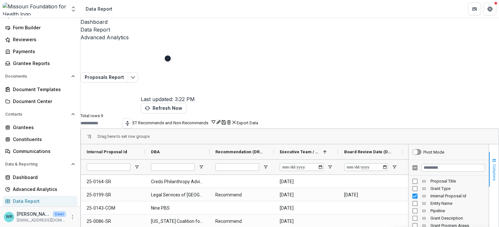
click at [435, 164] on span "Columns" at bounding box center [494, 172] width 5 height 16
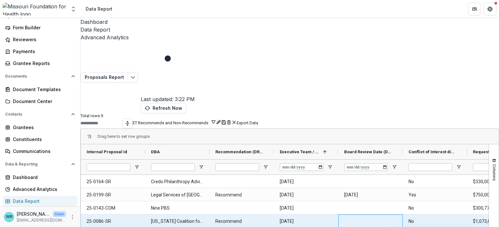
click at [356, 215] on div at bounding box center [371, 221] width 64 height 13
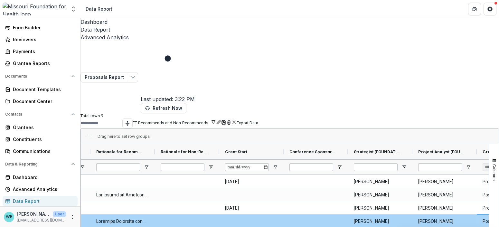
scroll to position [0, 570]
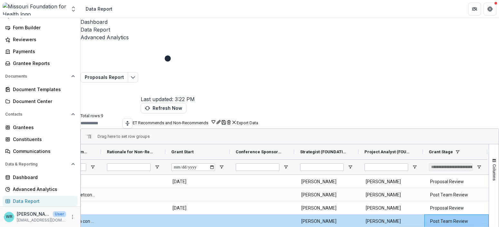
click at [435, 163] on div "**********" at bounding box center [451, 167] width 44 height 8
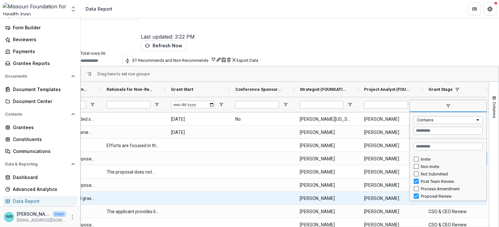
click at [218, 192] on div at bounding box center [197, 198] width 64 height 13
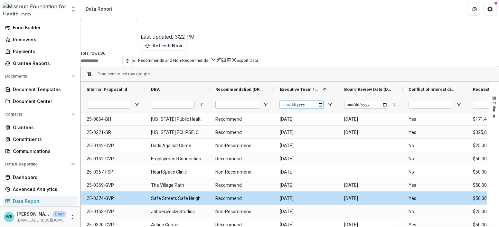
click at [293, 101] on input "Executive Team / CEO Review Date (DATE) Filter Input" at bounding box center [302, 105] width 44 height 8
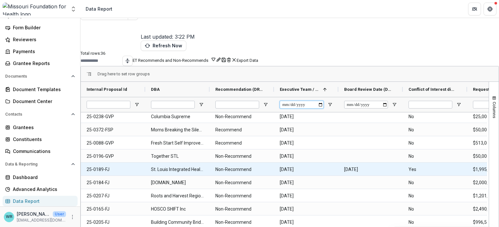
type input "**********"
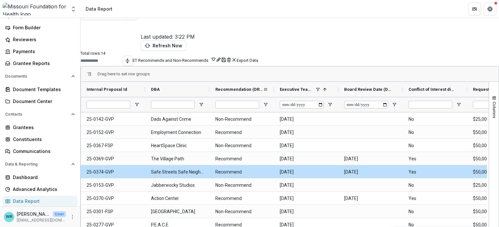
click at [253, 87] on span "Recommendation (DROPDOWN_LIST)" at bounding box center [239, 89] width 48 height 5
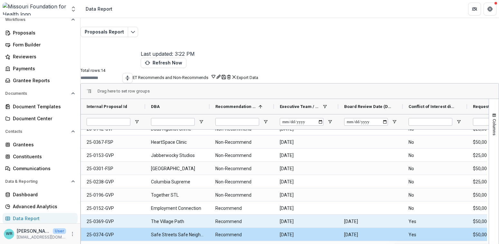
scroll to position [0, 0]
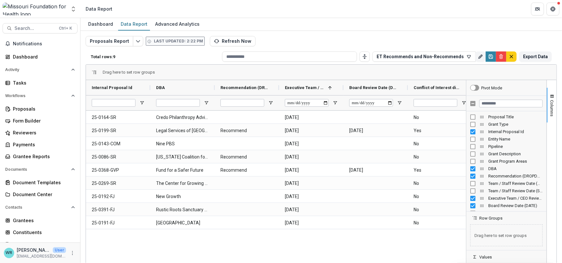
click at [302, 251] on div "25-0164-SR Credo Philanthropy Advisors, LLP [DATE] No $330,000.00 25-0199-SR Le…" at bounding box center [276, 199] width 380 height 177
click at [300, 103] on input "Executive Team / CEO Review Date (DATE) Filter Input" at bounding box center [307, 103] width 44 height 8
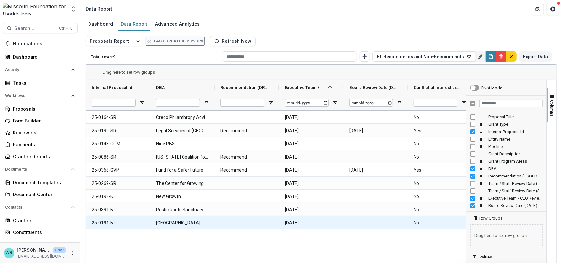
click at [334, 226] on \(DATE\)-1687 "[DATE]" at bounding box center [311, 223] width 53 height 13
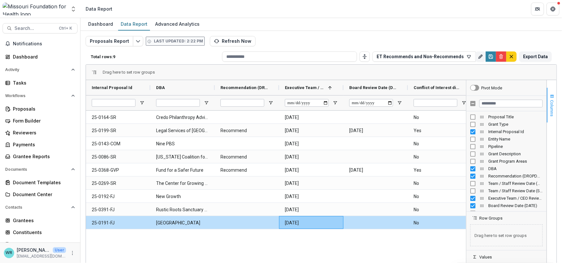
click at [550, 96] on span "button" at bounding box center [552, 96] width 5 height 5
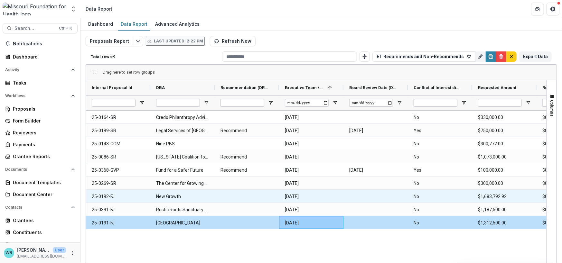
click at [386, 198] on div at bounding box center [376, 196] width 64 height 13
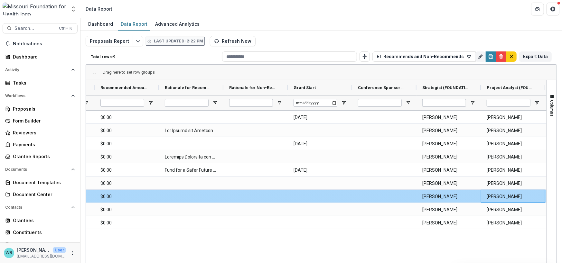
scroll to position [0, 507]
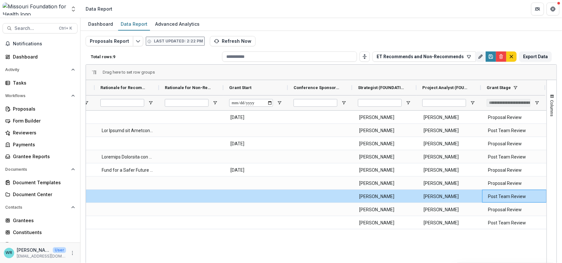
click at [520, 100] on div "**********" at bounding box center [509, 103] width 44 height 8
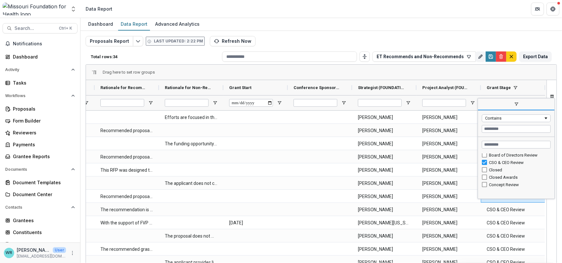
scroll to position [7, 0]
type input "**********"
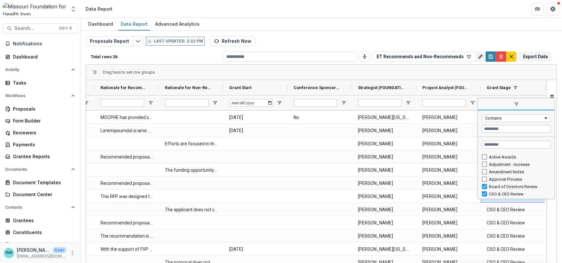
scroll to position [0, 0]
click at [487, 66] on div "Drag here to set row groups" at bounding box center [321, 72] width 471 height 15
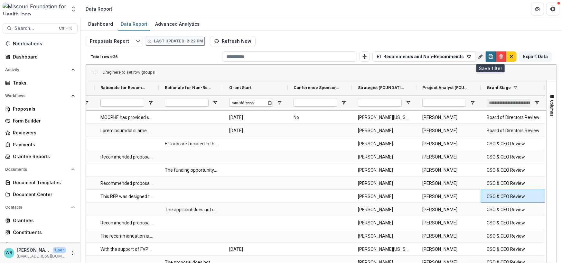
click at [490, 57] on icon "Save" at bounding box center [491, 56] width 5 height 5
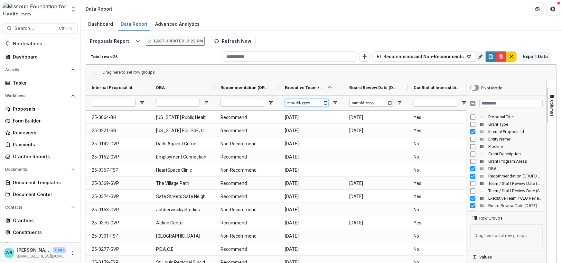
click at [306, 103] on input "Executive Team / CEO Review Date (DATE) Filter Input" at bounding box center [307, 103] width 44 height 8
click at [292, 102] on input "Executive Team / CEO Review Date (DATE) Filter Input" at bounding box center [307, 103] width 44 height 8
type input "**********"
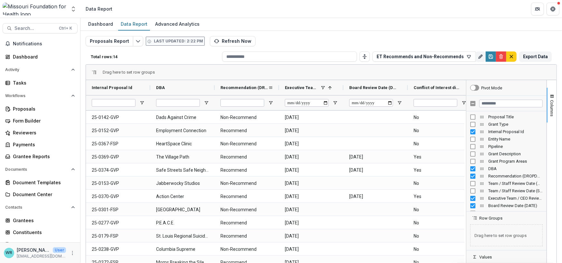
click at [243, 85] on span "Recommendation (DROPDOWN_LIST)" at bounding box center [245, 87] width 48 height 5
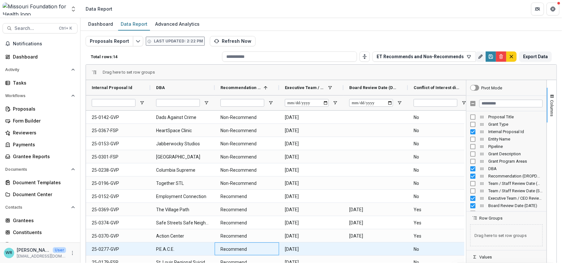
click at [264, 245] on \(DROPDOWN_LIST\)-5247 "Recommend" at bounding box center [247, 249] width 53 height 13
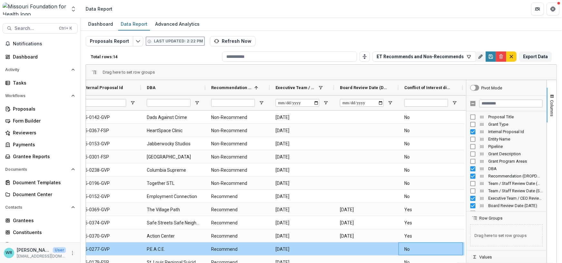
scroll to position [0, 74]
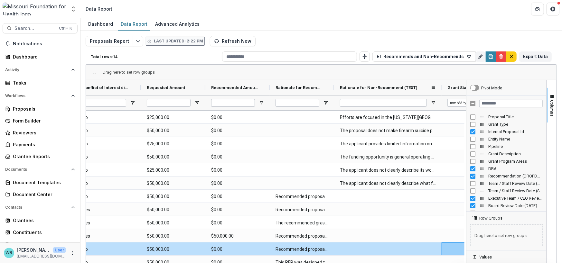
drag, startPoint x: 399, startPoint y: 86, endPoint x: 442, endPoint y: 89, distance: 43.3
click at [442, 89] on div at bounding box center [442, 87] width 3 height 15
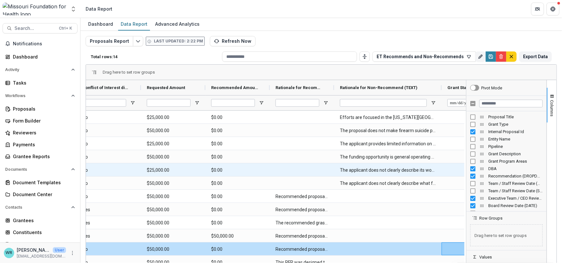
scroll to position [7, 0]
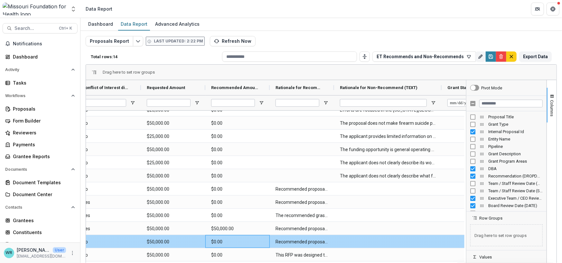
click at [242, 245] on \(CURRENCY\)-5299 "$0.00" at bounding box center [237, 242] width 53 height 13
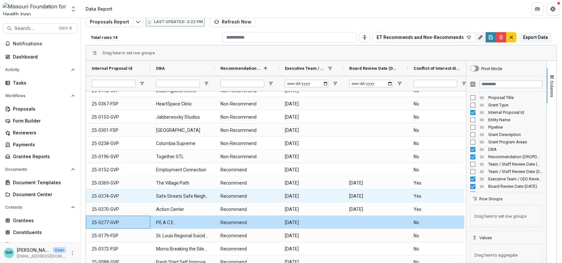
scroll to position [26, 0]
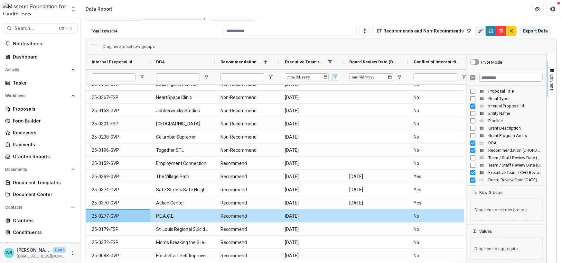
click at [335, 76] on span "Open Filter Menu" at bounding box center [335, 77] width 5 height 5
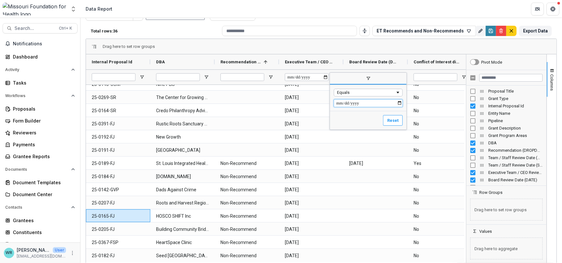
click at [348, 102] on input "Filter Value" at bounding box center [368, 104] width 69 height 8
click at [355, 103] on input "Filter Value" at bounding box center [368, 104] width 69 height 8
click at [393, 120] on button "Reset" at bounding box center [393, 120] width 20 height 11
click at [375, 51] on div "Drag here to set row groups" at bounding box center [321, 46] width 471 height 15
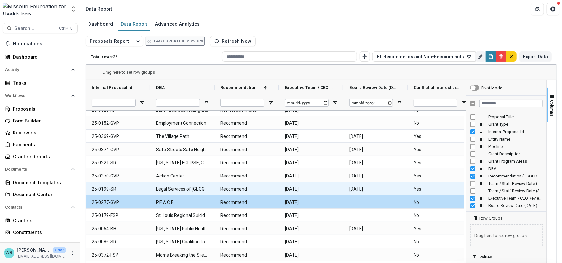
scroll to position [0, 0]
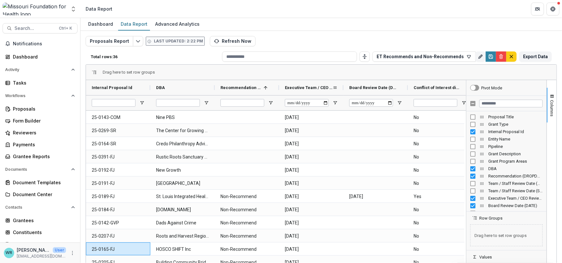
click at [309, 86] on span "Executive Team / CEO Review Date (DATE)" at bounding box center [309, 87] width 48 height 5
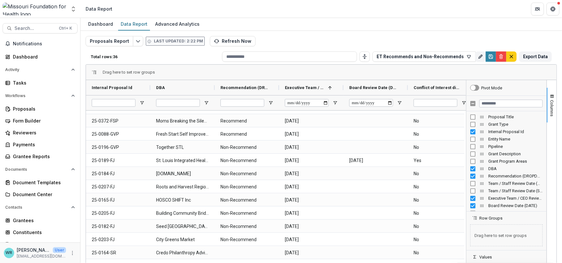
scroll to position [150, 0]
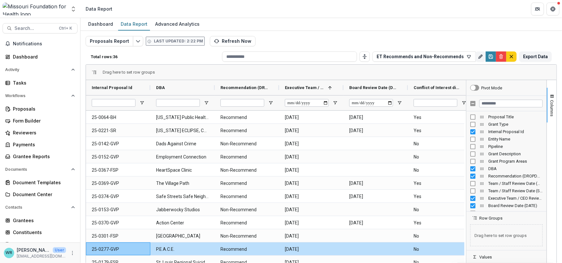
drag, startPoint x: 551, startPoint y: 97, endPoint x: 561, endPoint y: 99, distance: 10.1
click at [551, 97] on span "button" at bounding box center [552, 96] width 5 height 5
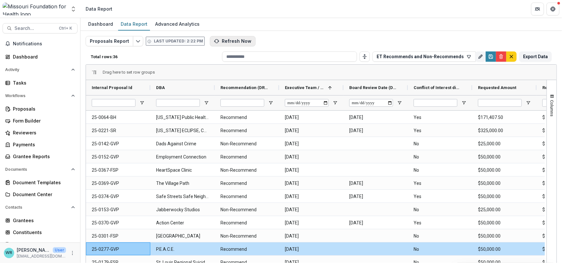
click at [232, 40] on button "Refresh Now" at bounding box center [233, 41] width 46 height 10
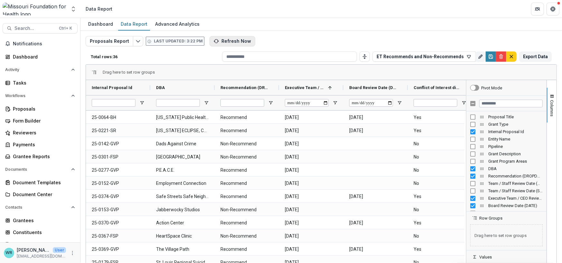
click at [243, 42] on button "Refresh Now" at bounding box center [233, 41] width 46 height 10
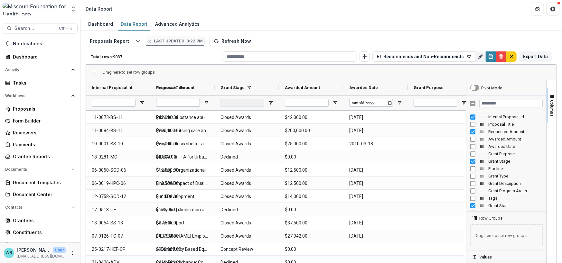
type input "**********"
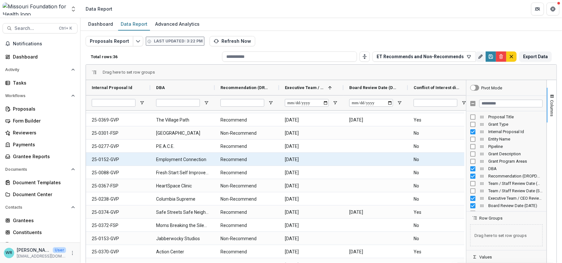
scroll to position [72, 0]
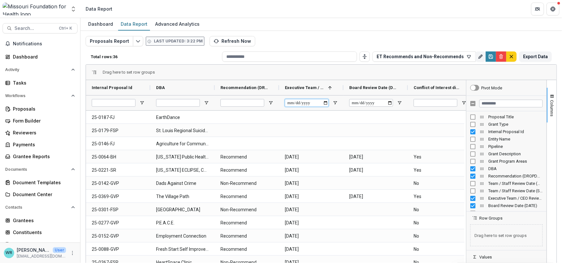
click at [289, 103] on input "Executive Team / CEO Review Date (DATE) Filter Input" at bounding box center [307, 103] width 44 height 8
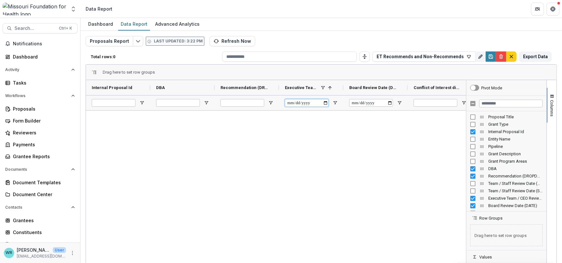
type input "**********"
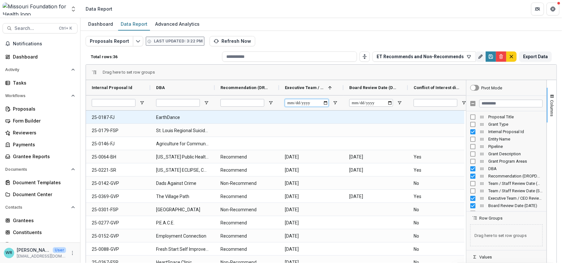
type input "**********"
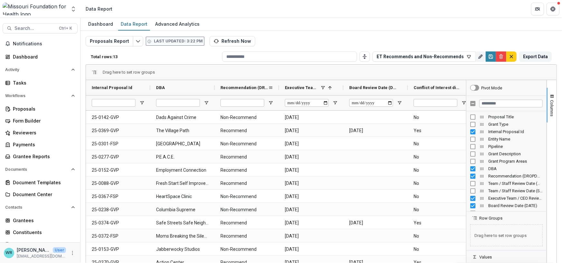
click at [254, 86] on span "Recommendation (DROPDOWN_LIST)" at bounding box center [245, 87] width 48 height 5
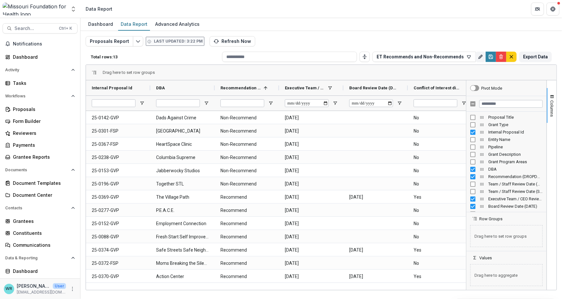
scroll to position [0, 0]
click at [233, 41] on button "Refresh Now" at bounding box center [233, 41] width 46 height 10
